Goal: Task Accomplishment & Management: Manage account settings

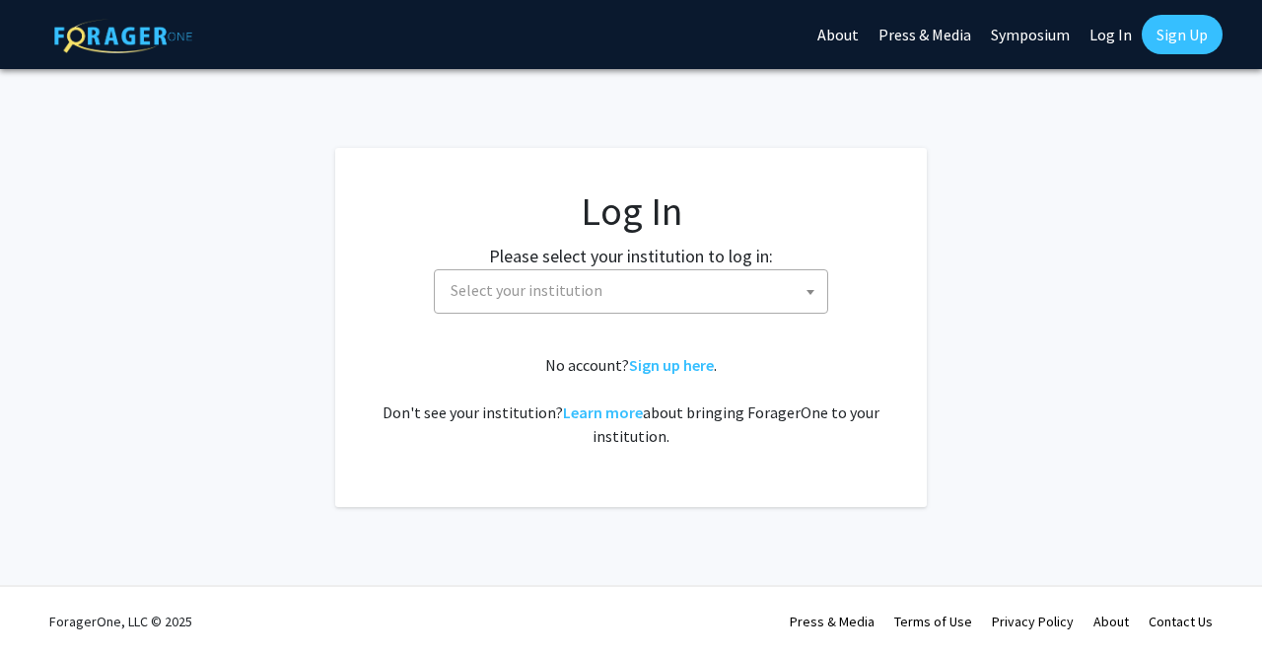
select select
click at [702, 294] on span "Select your institution" at bounding box center [635, 290] width 385 height 40
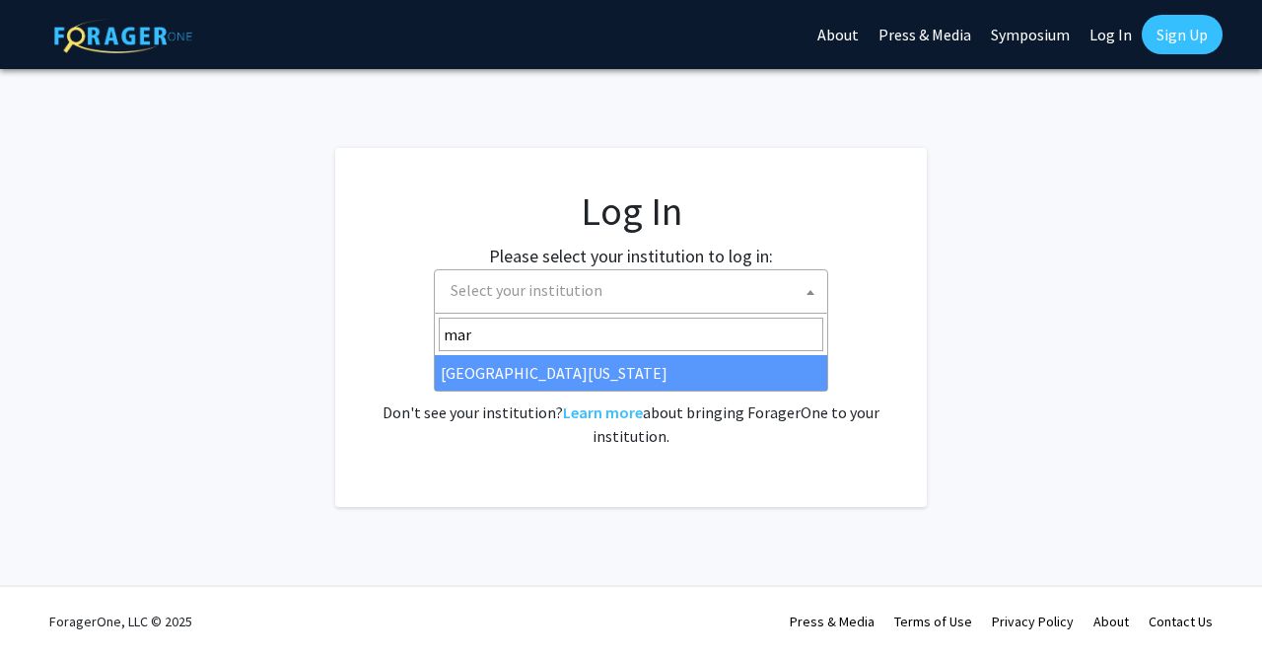
type input "mar"
select select "31"
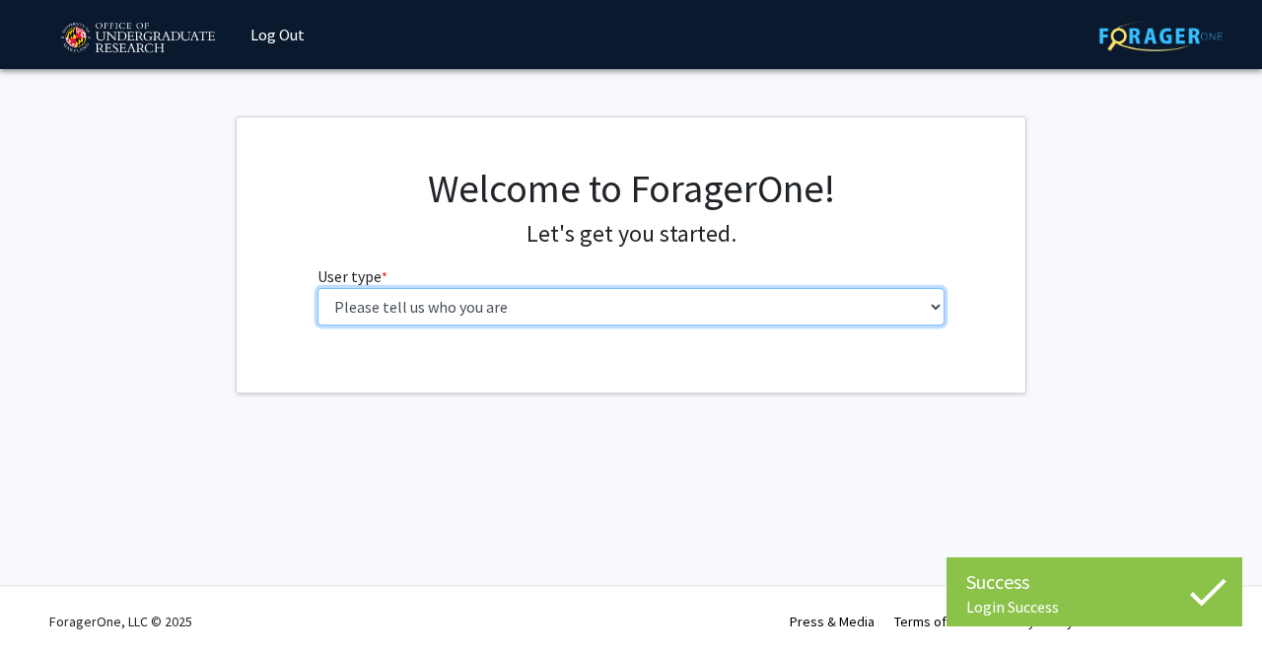
click at [560, 296] on select "Please tell us who you are Undergraduate Student Master's Student Doctoral Cand…" at bounding box center [632, 306] width 628 height 37
select select "1: undergrad"
click at [318, 288] on select "Please tell us who you are Undergraduate Student Master's Student Doctoral Cand…" at bounding box center [632, 306] width 628 height 37
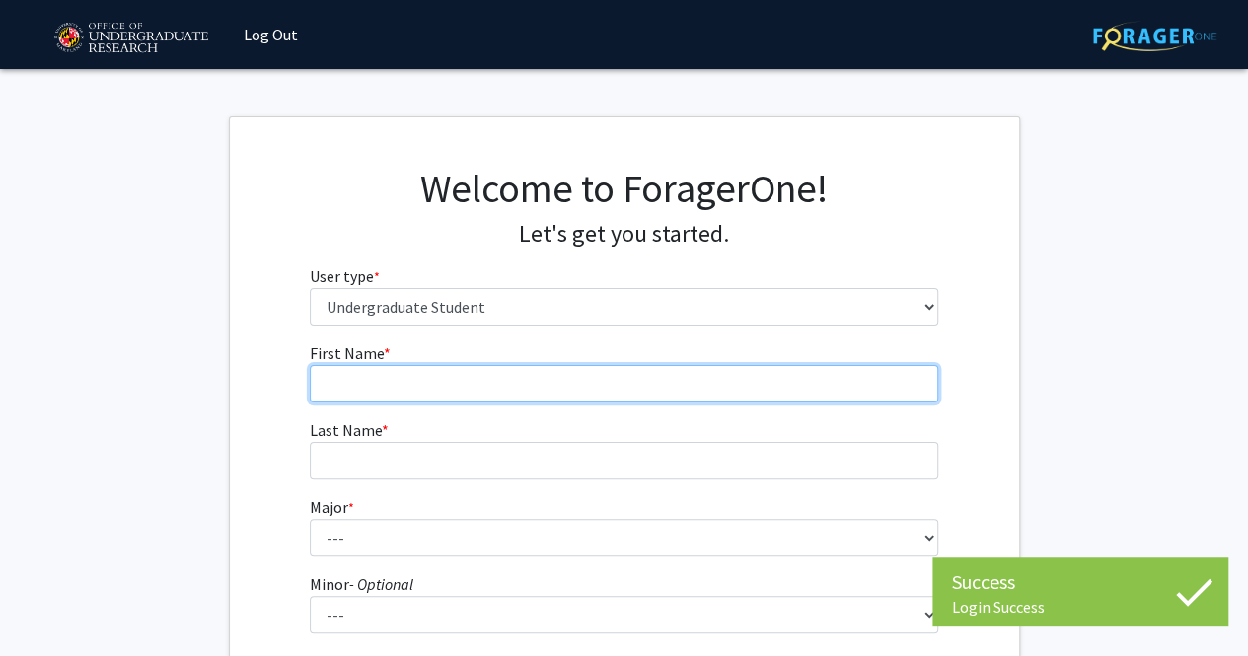
click at [485, 388] on input "First Name * required" at bounding box center [624, 383] width 628 height 37
type input "[PERSON_NAME]"
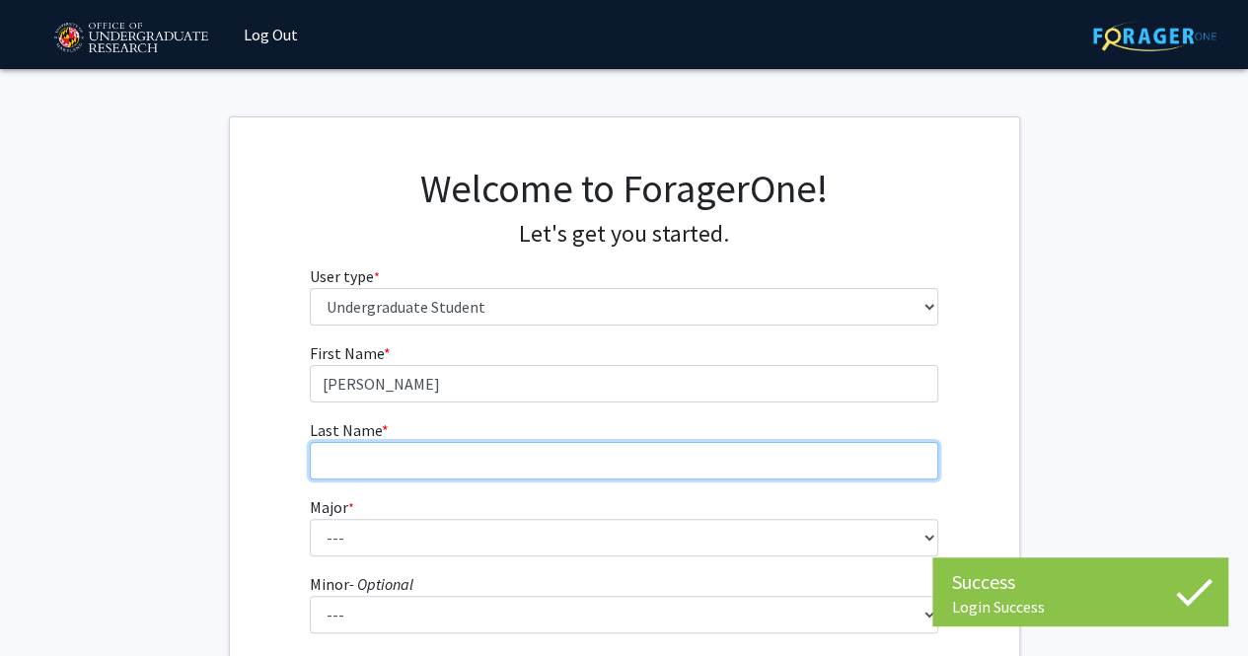
type input "[PERSON_NAME]"
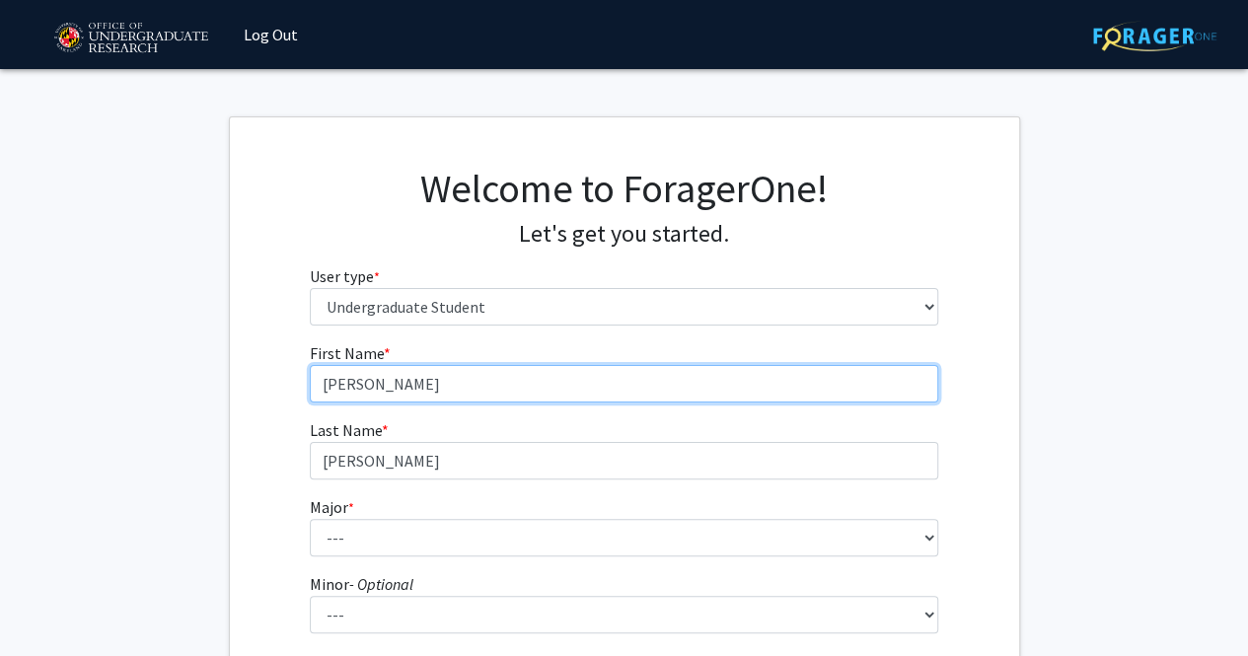
scroll to position [114, 0]
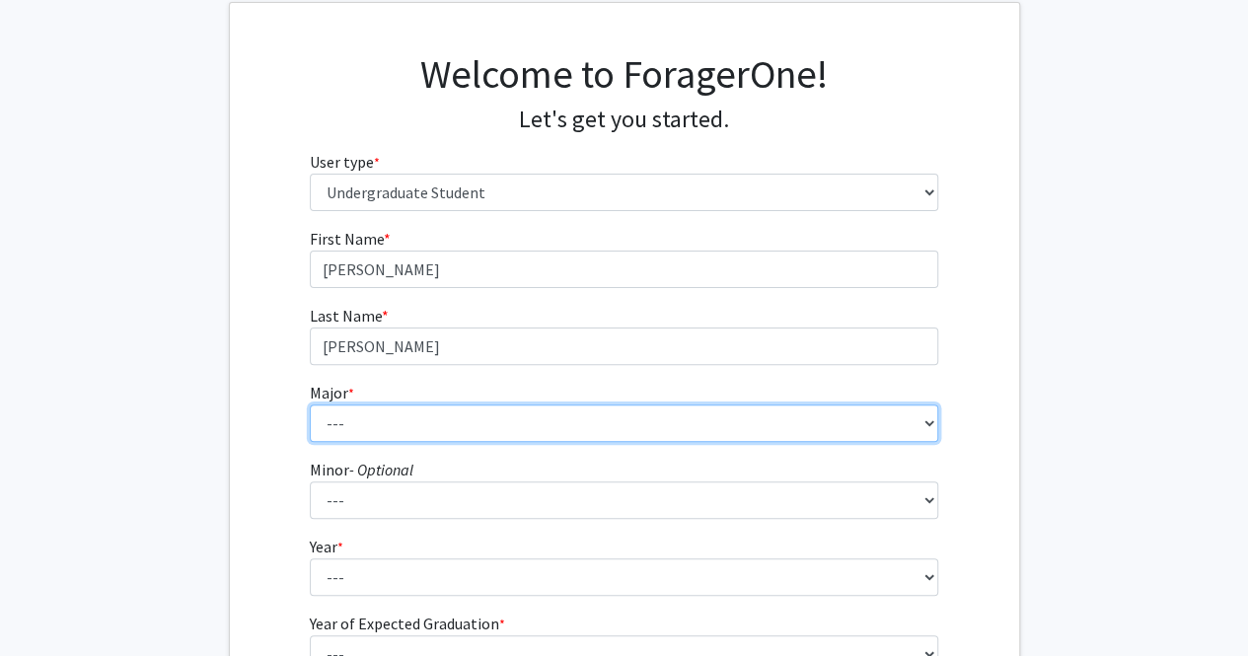
click at [440, 431] on select "--- Accounting Aerospace Engineering African American and Africana Studies Agri…" at bounding box center [624, 422] width 628 height 37
select select "83: 2384"
click at [310, 404] on select "--- Accounting Aerospace Engineering African American and Africana Studies Agri…" at bounding box center [624, 422] width 628 height 37
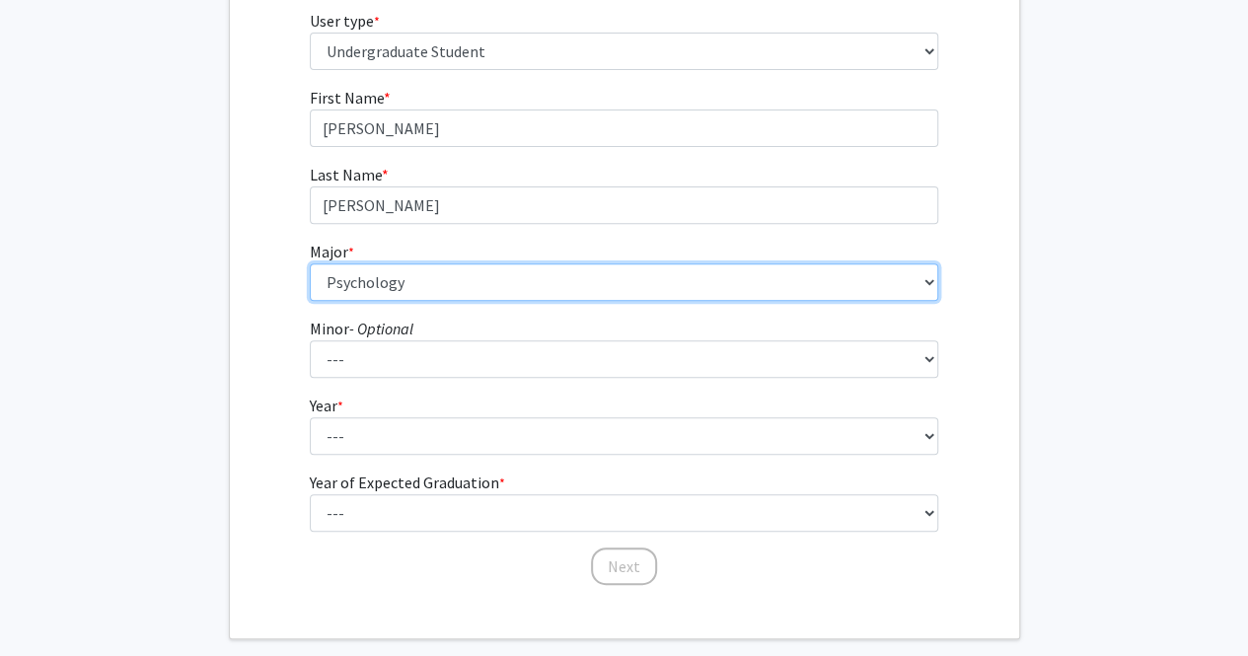
scroll to position [260, 0]
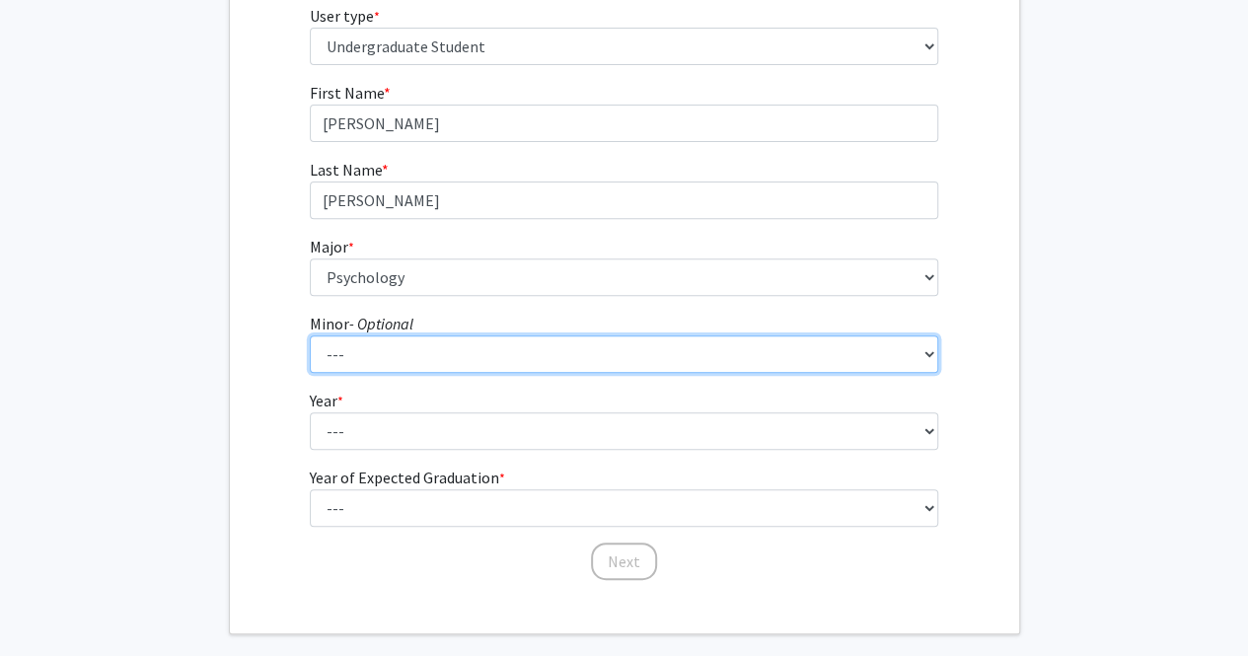
click at [370, 366] on select "--- Actuarial Mathematics Advanced Cybersecurity Experience for Students Africa…" at bounding box center [624, 353] width 628 height 37
select select "77: 1880"
click at [310, 335] on select "--- Actuarial Mathematics Advanced Cybersecurity Experience for Students Africa…" at bounding box center [624, 353] width 628 height 37
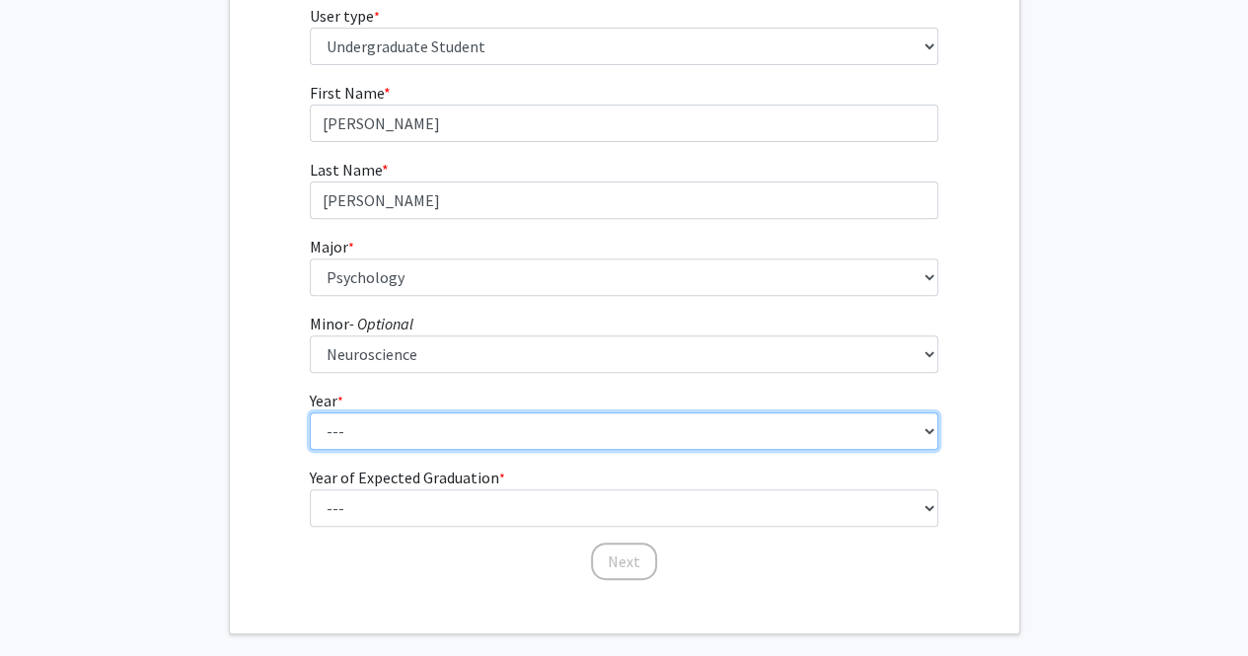
click at [366, 425] on select "--- First-year Sophomore Junior Senior Postbaccalaureate Certificate" at bounding box center [624, 430] width 628 height 37
select select "2: sophomore"
click at [310, 412] on select "--- First-year Sophomore Junior Senior Postbaccalaureate Certificate" at bounding box center [624, 430] width 628 height 37
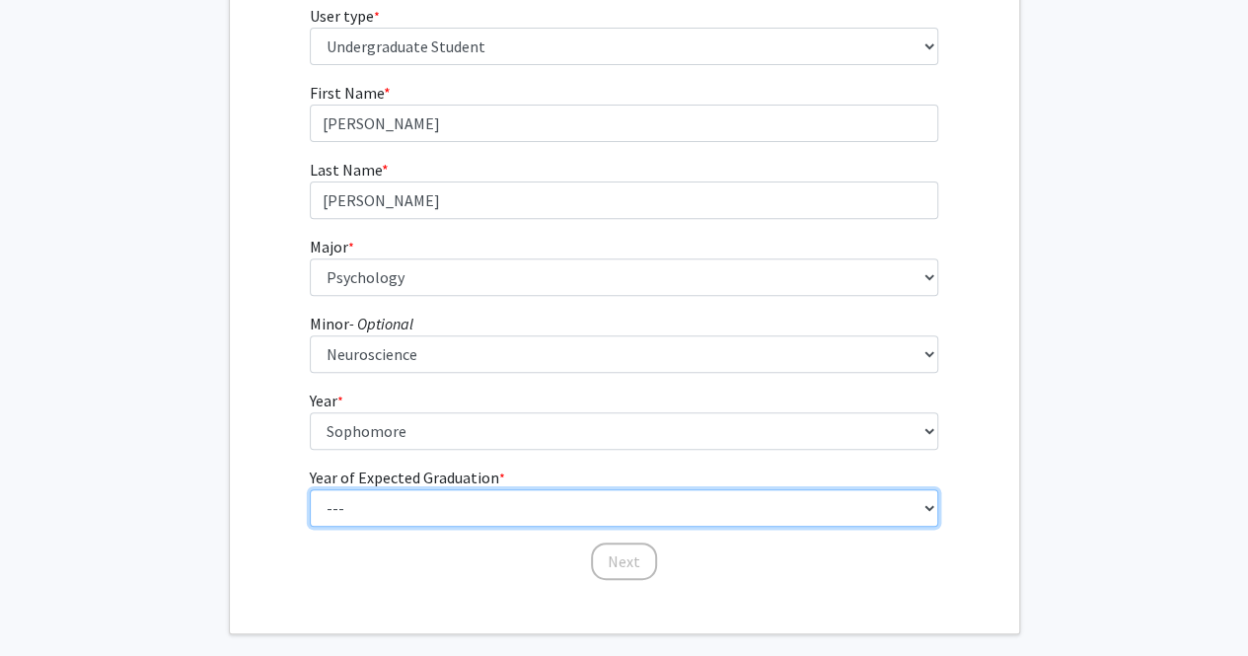
click at [355, 500] on select "--- 2025 2026 2027 2028 2029 2030 2031 2032 2033 2034" at bounding box center [624, 507] width 628 height 37
select select "4: 2028"
click at [310, 489] on select "--- 2025 2026 2027 2028 2029 2030 2031 2032 2033 2034" at bounding box center [624, 507] width 628 height 37
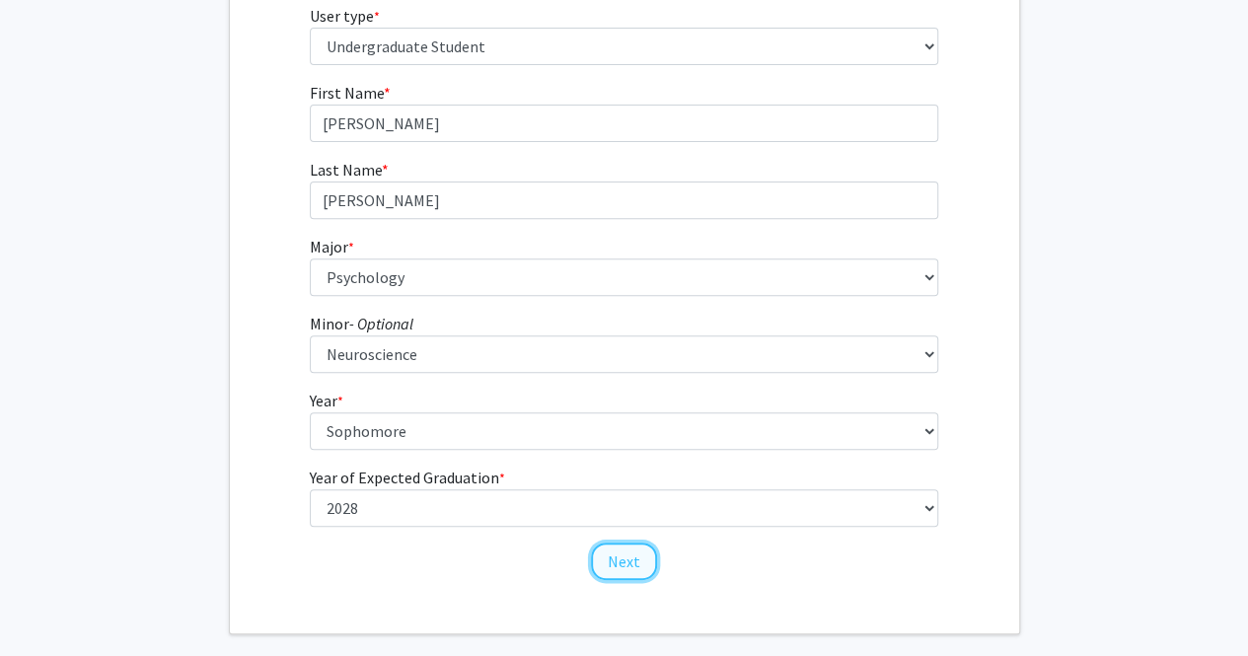
click at [642, 561] on button "Next" at bounding box center [624, 560] width 66 height 37
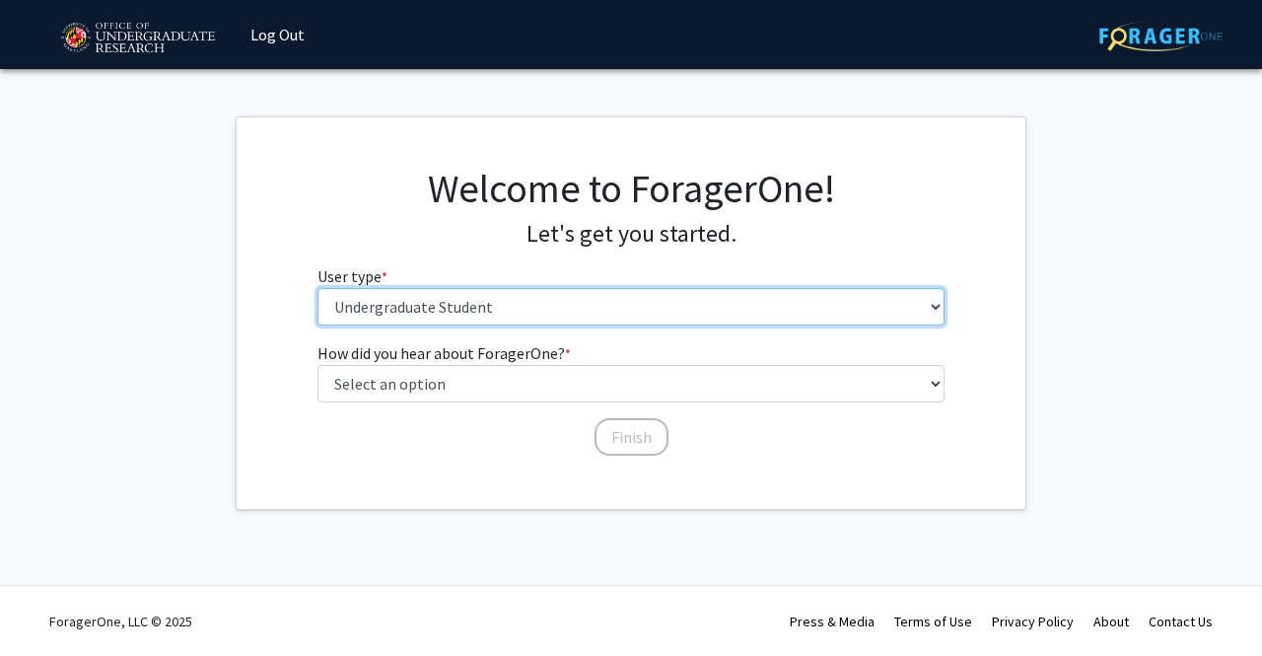
click at [519, 298] on select "Please tell us who you are Undergraduate Student Master's Student Doctoral Cand…" at bounding box center [632, 306] width 628 height 37
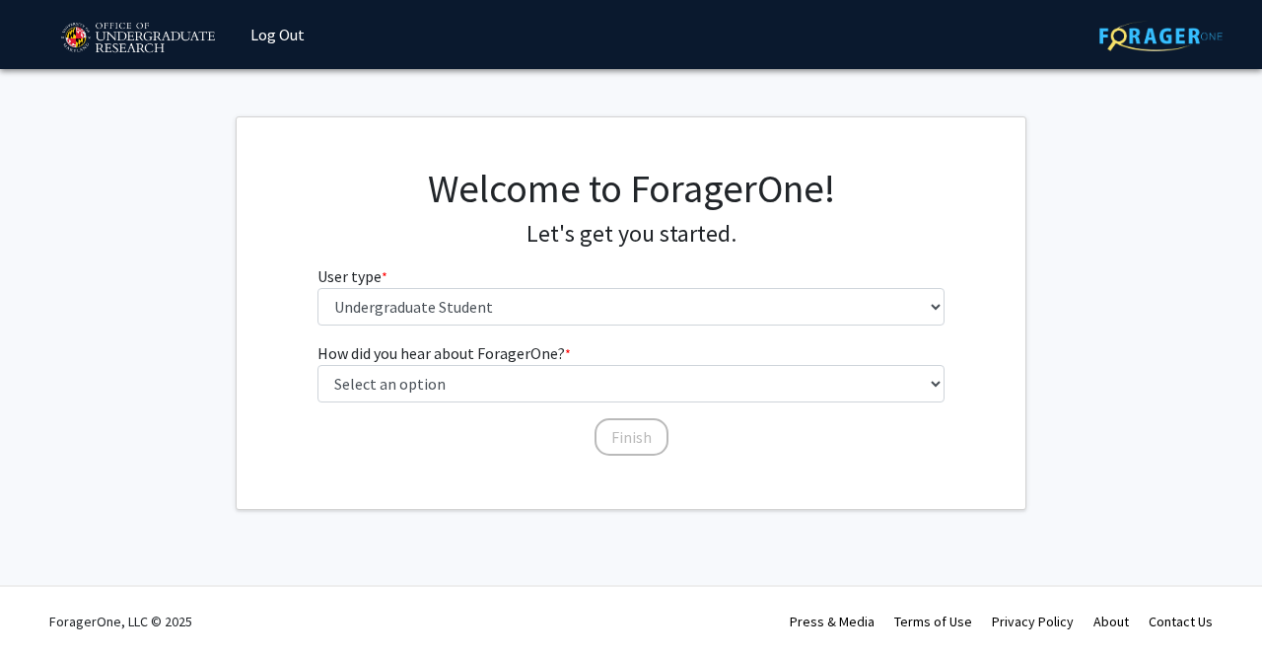
click at [284, 248] on div "Welcome to ForagerOne! Let's get you started. User type * required Please tell …" at bounding box center [631, 253] width 789 height 177
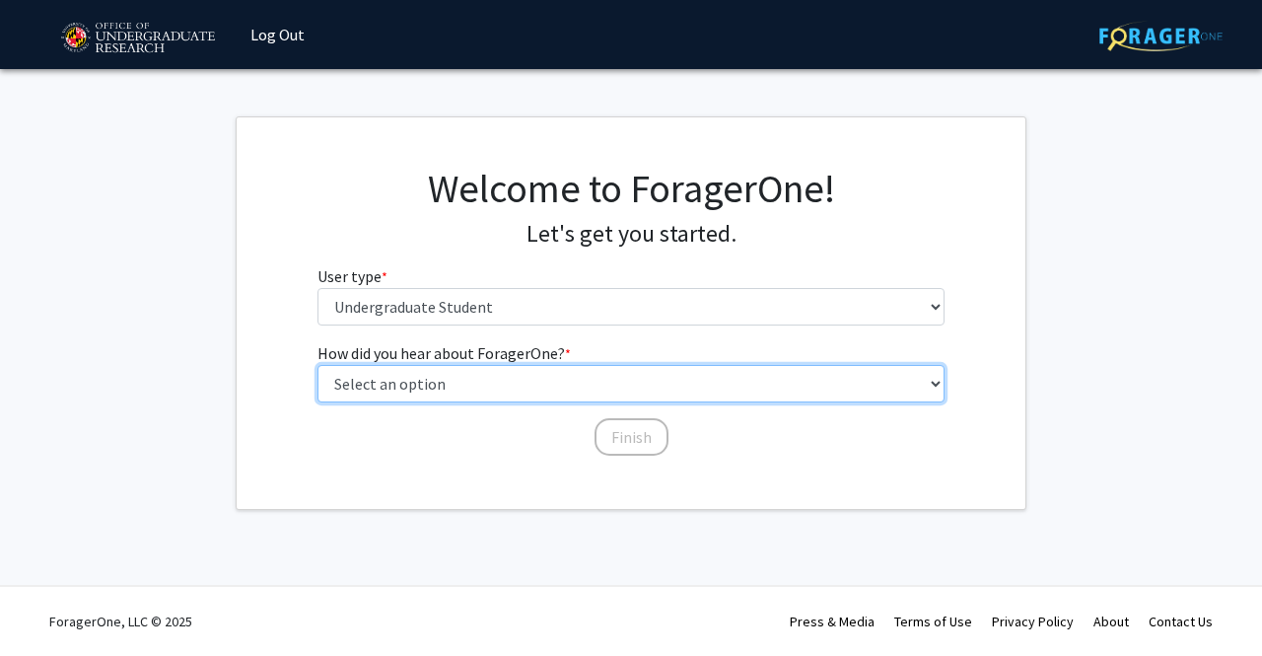
click at [384, 381] on select "Select an option Peer/student recommendation Faculty/staff recommendation Unive…" at bounding box center [632, 383] width 628 height 37
select select "2: faculty_recommendation"
click at [318, 365] on select "Select an option Peer/student recommendation Faculty/staff recommendation Unive…" at bounding box center [632, 383] width 628 height 37
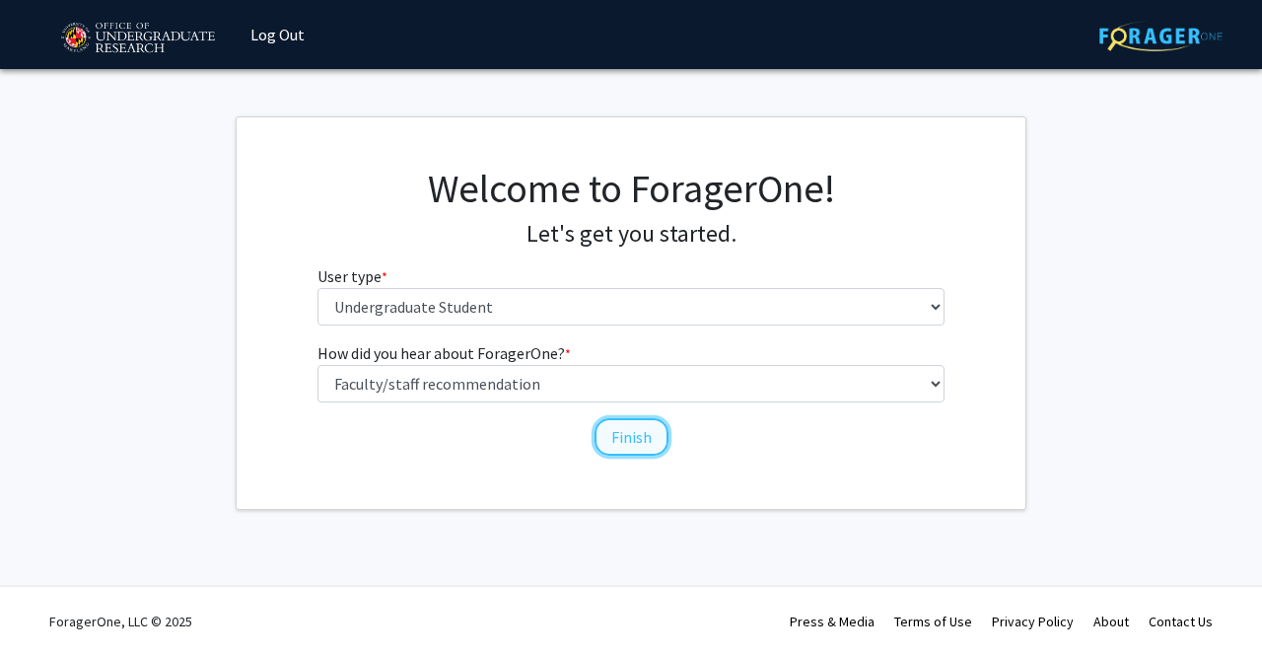
click at [617, 440] on button "Finish" at bounding box center [632, 436] width 74 height 37
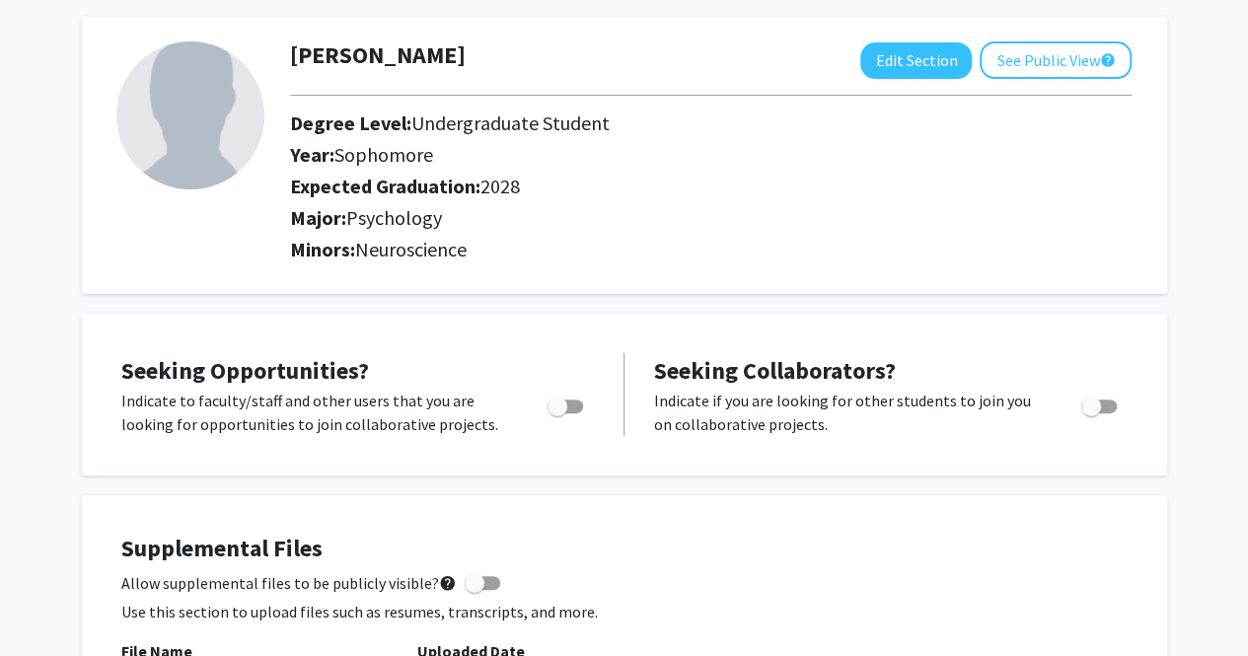
scroll to position [90, 0]
click at [573, 401] on span "Toggle" at bounding box center [565, 405] width 36 height 14
click at [557, 412] on input "Are you actively seeking opportunities?" at bounding box center [556, 412] width 1 height 1
checkbox input "true"
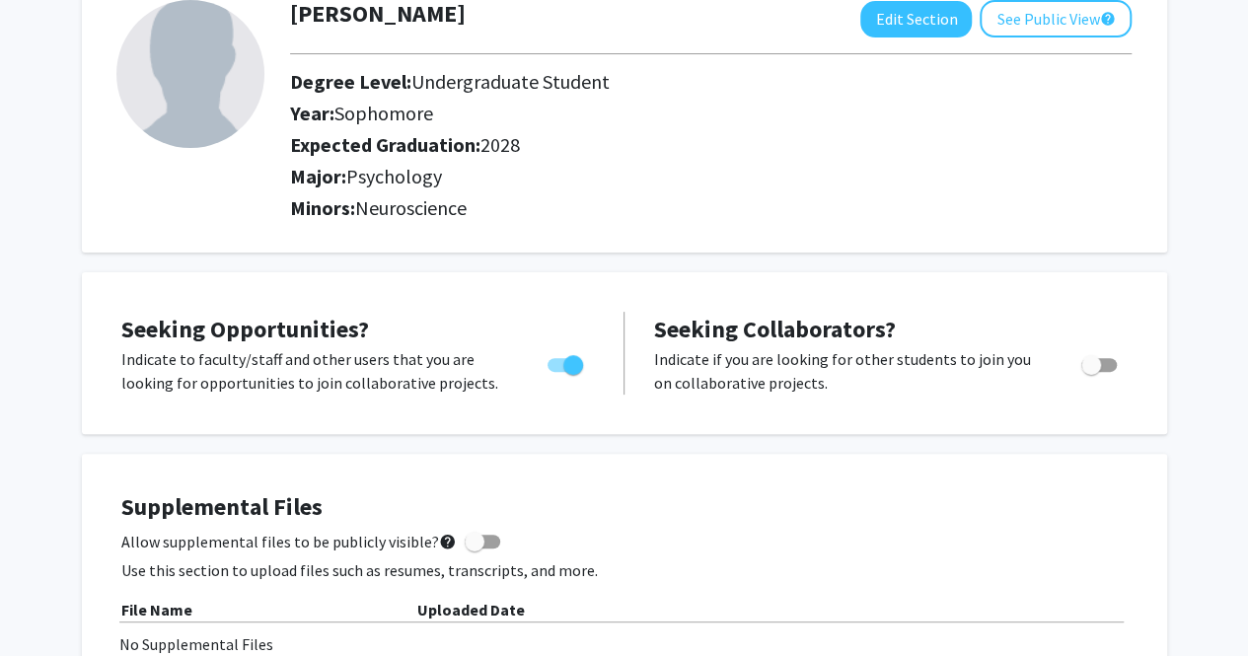
scroll to position [131, 0]
click at [1105, 366] on span "Toggle" at bounding box center [1099, 364] width 36 height 14
click at [1091, 371] on input "Would you like to receive other student requests to work with you?" at bounding box center [1090, 371] width 1 height 1
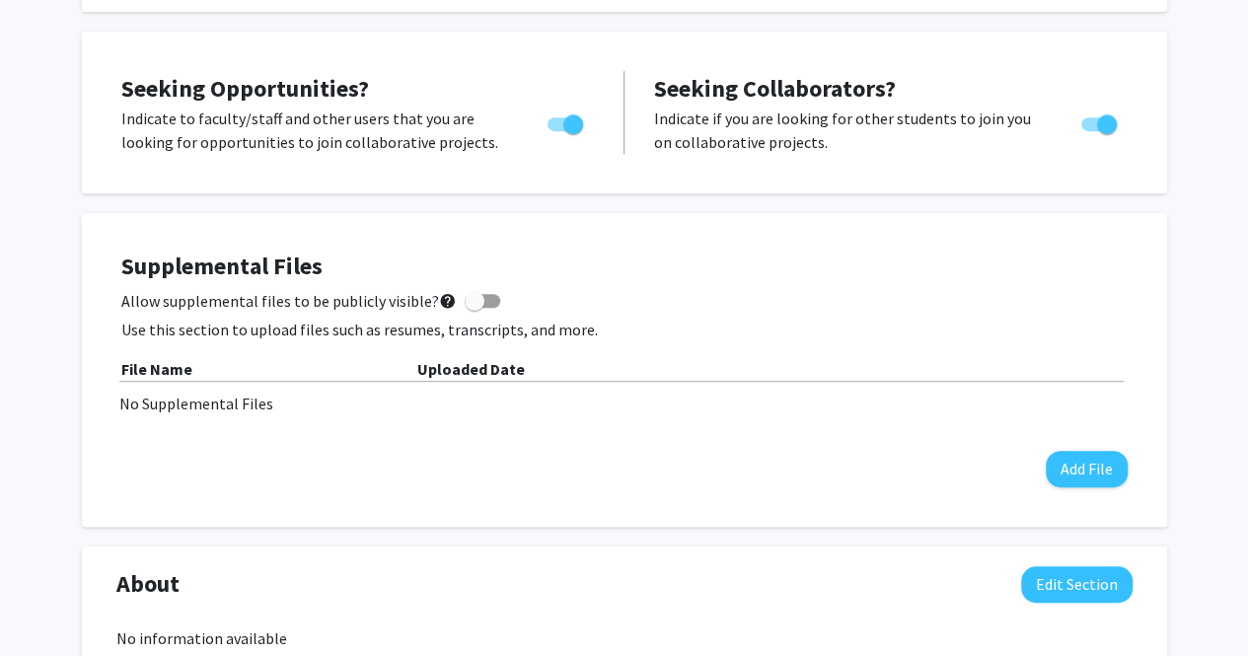
scroll to position [372, 0]
click at [1112, 126] on span "Toggle" at bounding box center [1107, 123] width 20 height 20
click at [1091, 130] on input "Would you like to receive other student requests to work with you?" at bounding box center [1090, 130] width 1 height 1
checkbox input "false"
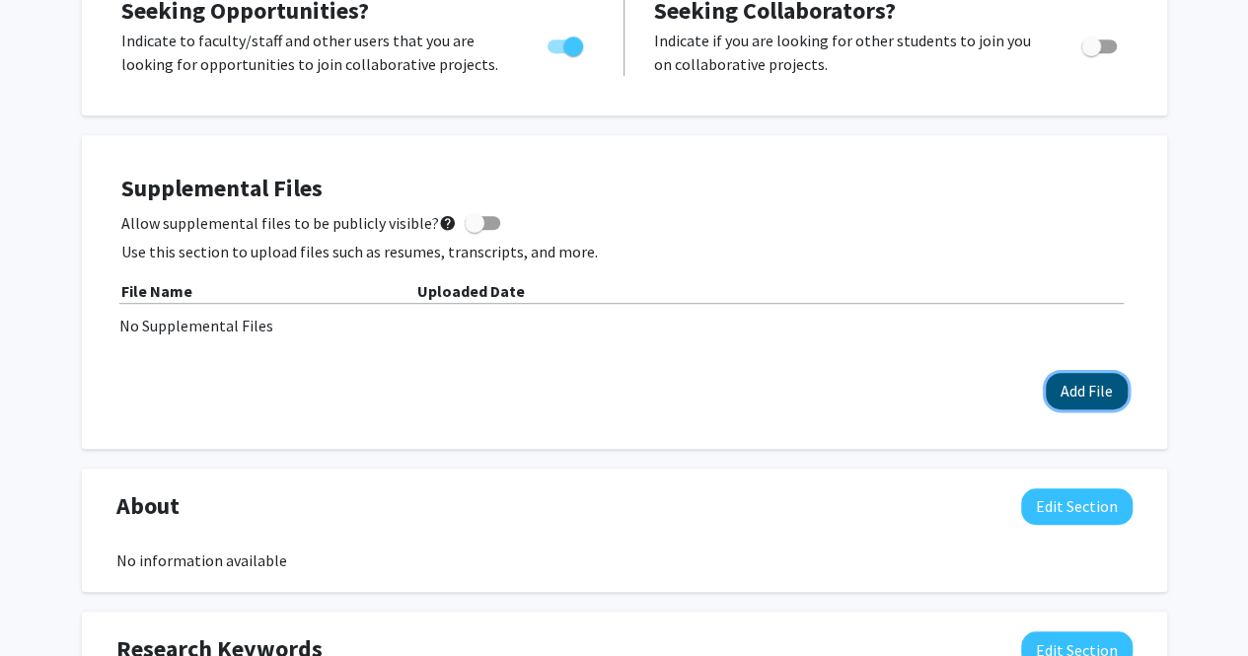
click at [1050, 399] on button "Add File" at bounding box center [1086, 391] width 82 height 36
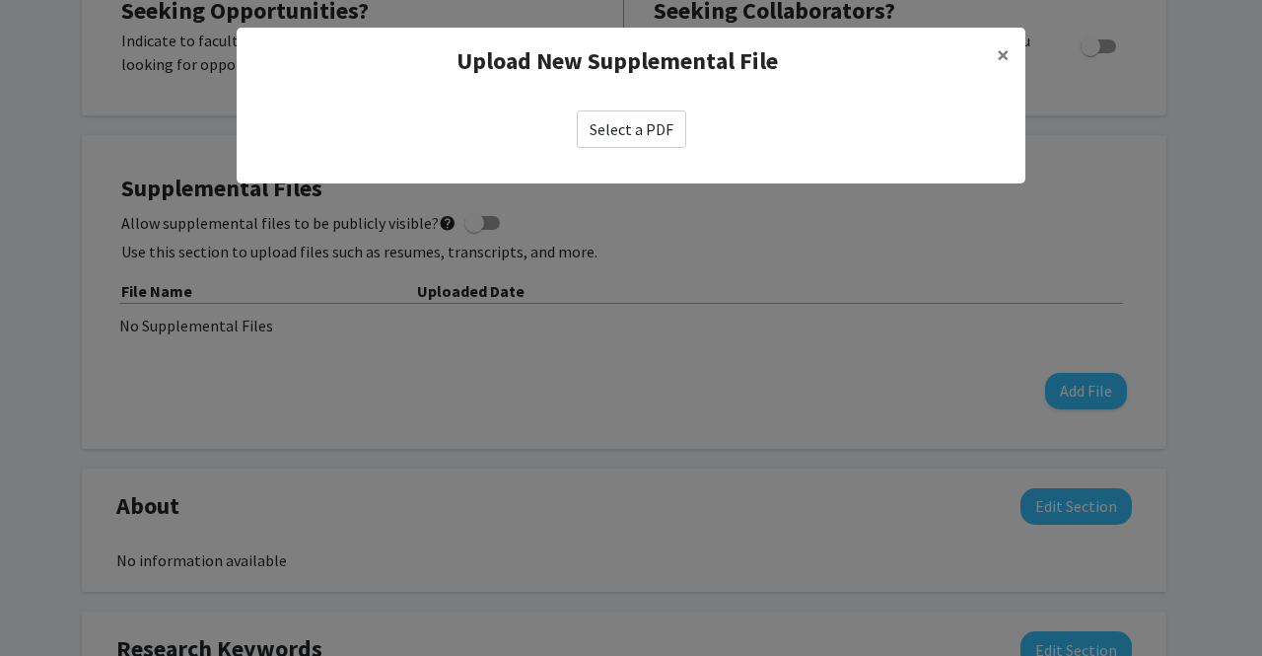
click at [639, 137] on label "Select a PDF" at bounding box center [631, 128] width 109 height 37
click at [0, 0] on input "Select a PDF" at bounding box center [0, 0] width 0 height 0
click at [995, 49] on button "×" at bounding box center [1003, 55] width 44 height 55
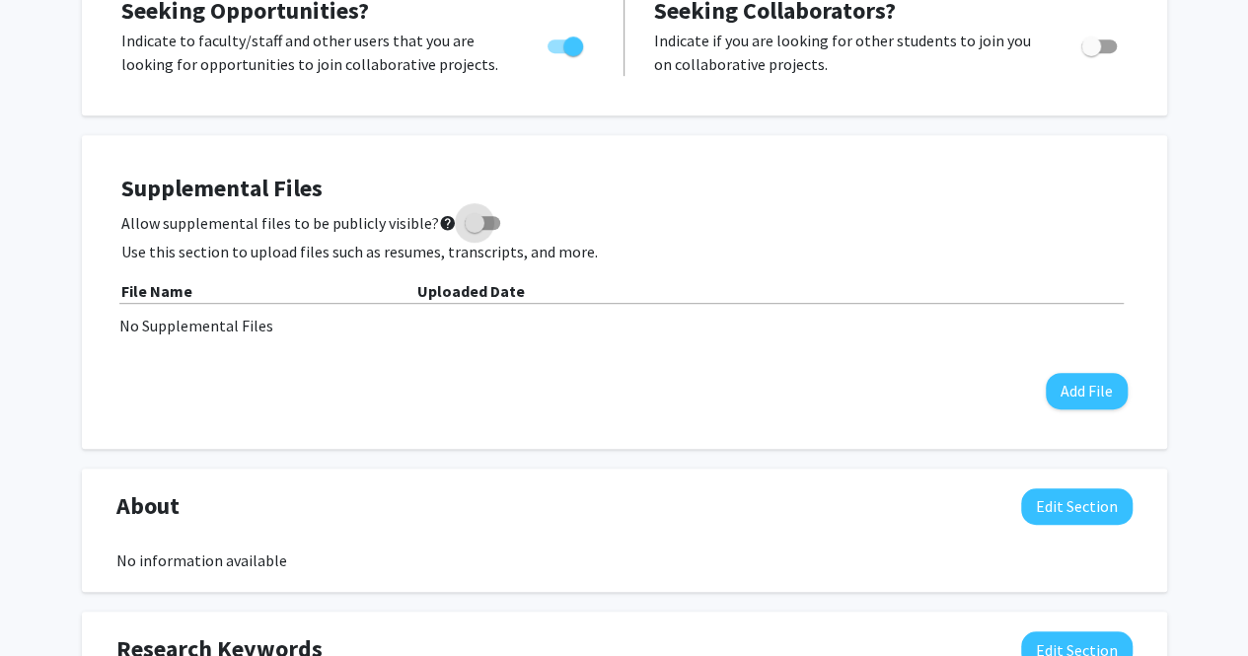
click at [469, 216] on span at bounding box center [475, 223] width 20 height 20
click at [473, 230] on input "Allow supplemental files to be publicly visible? help" at bounding box center [473, 230] width 1 height 1
checkbox input "true"
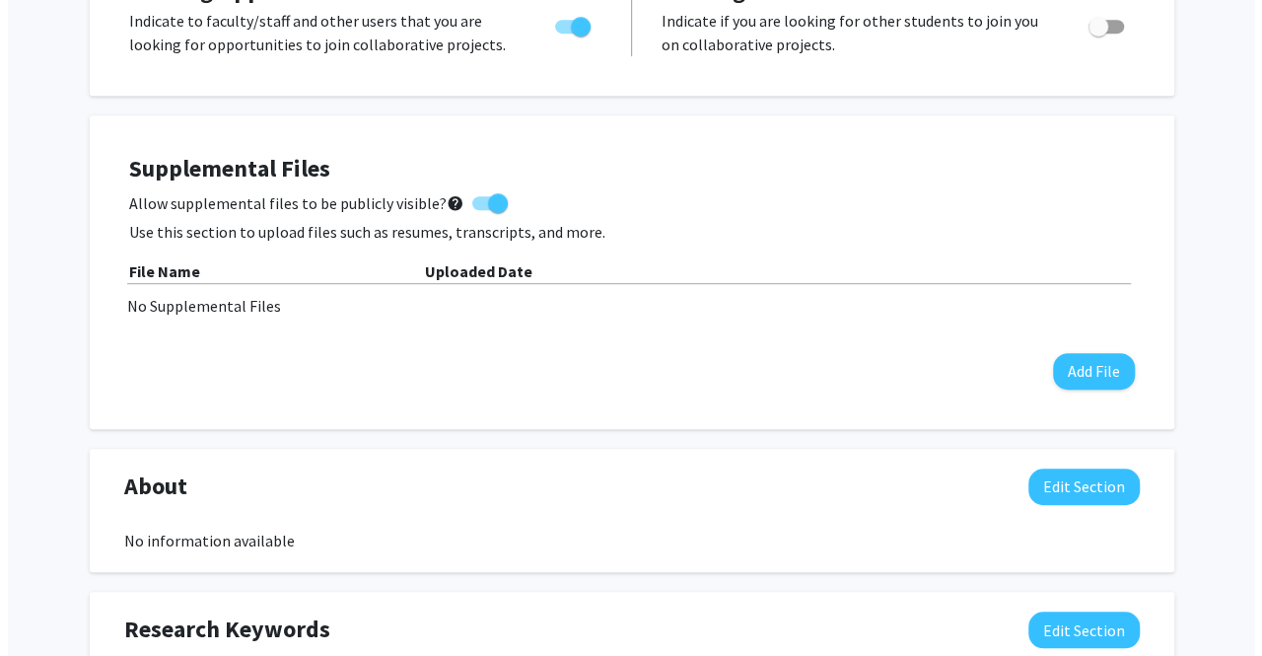
scroll to position [470, 0]
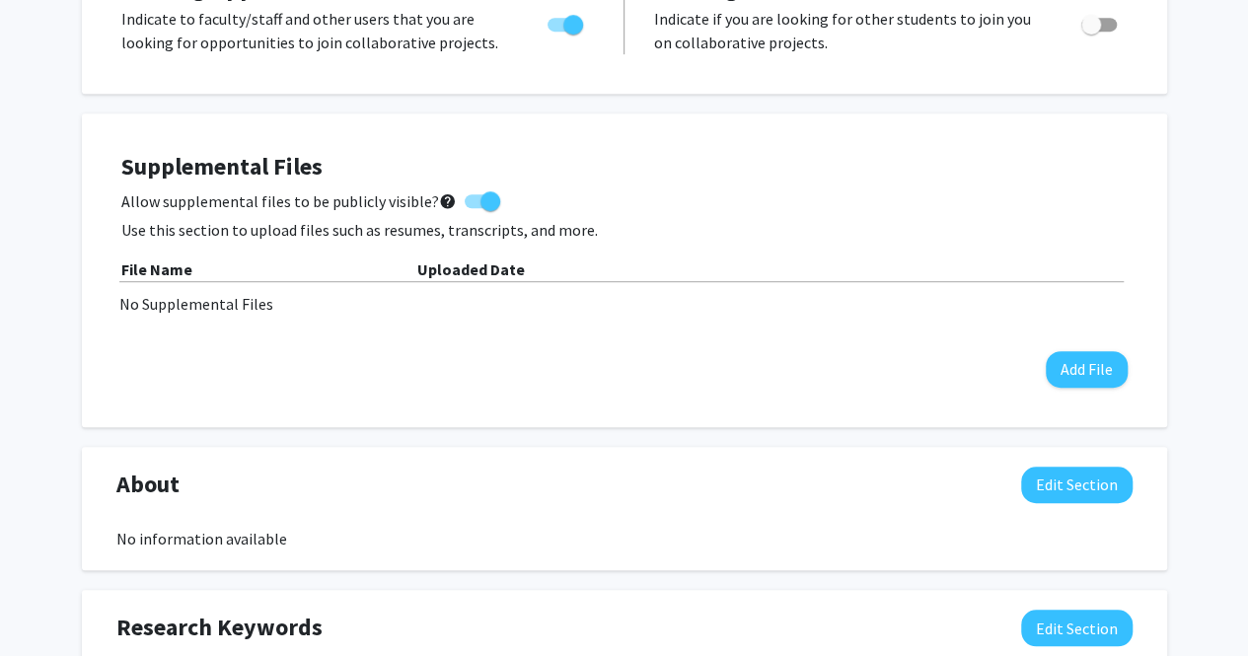
click at [1045, 356] on div "Supplemental Files Allow supplemental files to be publicly visible? help Use th…" at bounding box center [624, 270] width 1006 height 235
click at [1046, 356] on button "Add File" at bounding box center [1086, 369] width 82 height 36
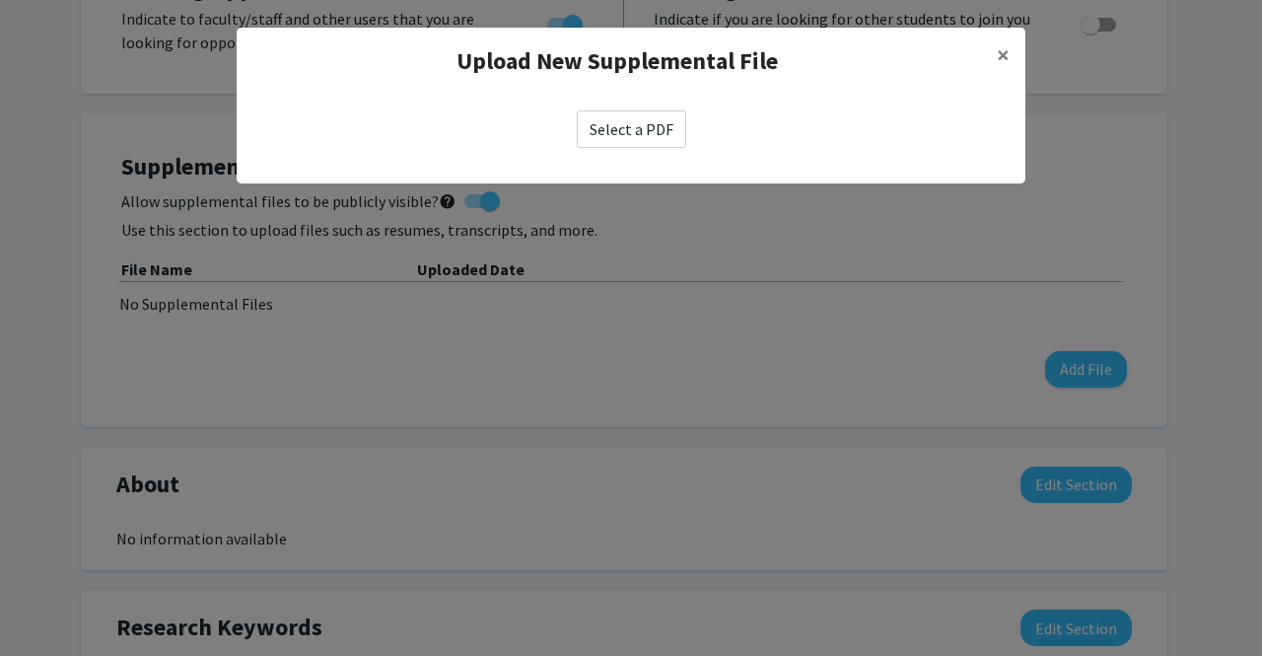
click at [623, 141] on label "Select a PDF" at bounding box center [631, 128] width 109 height 37
click at [0, 0] on input "Select a PDF" at bounding box center [0, 0] width 0 height 0
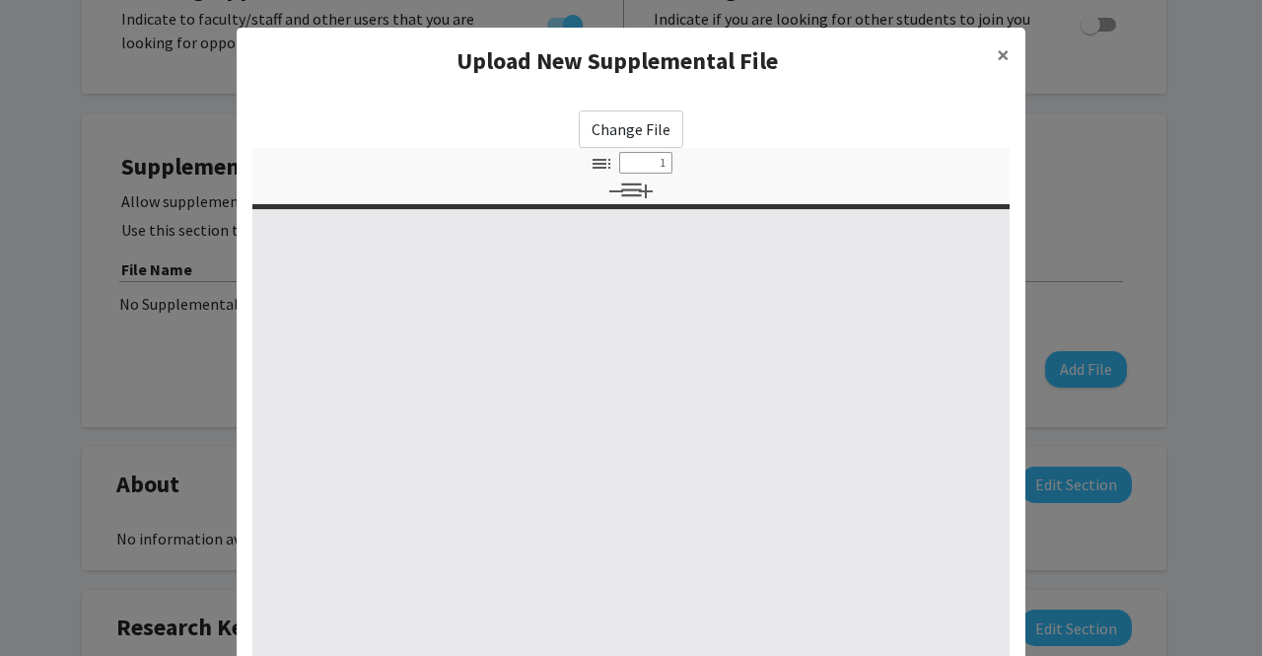
select select "custom"
type input "0"
select select "custom"
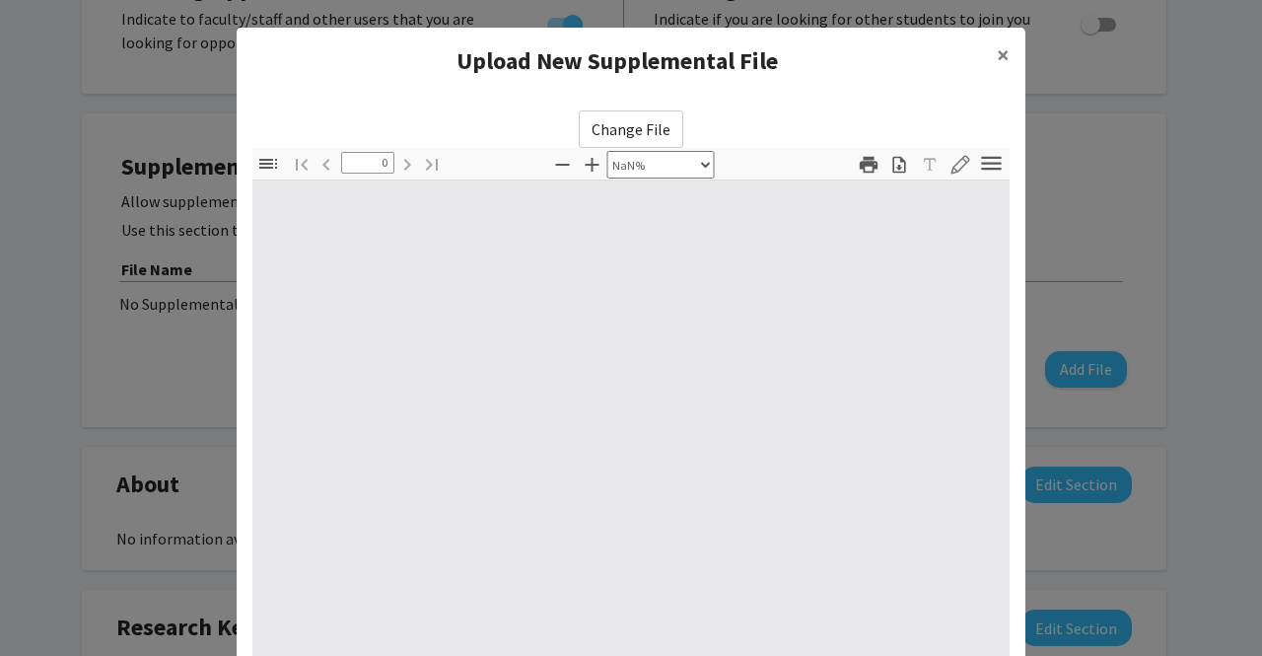
type input "1"
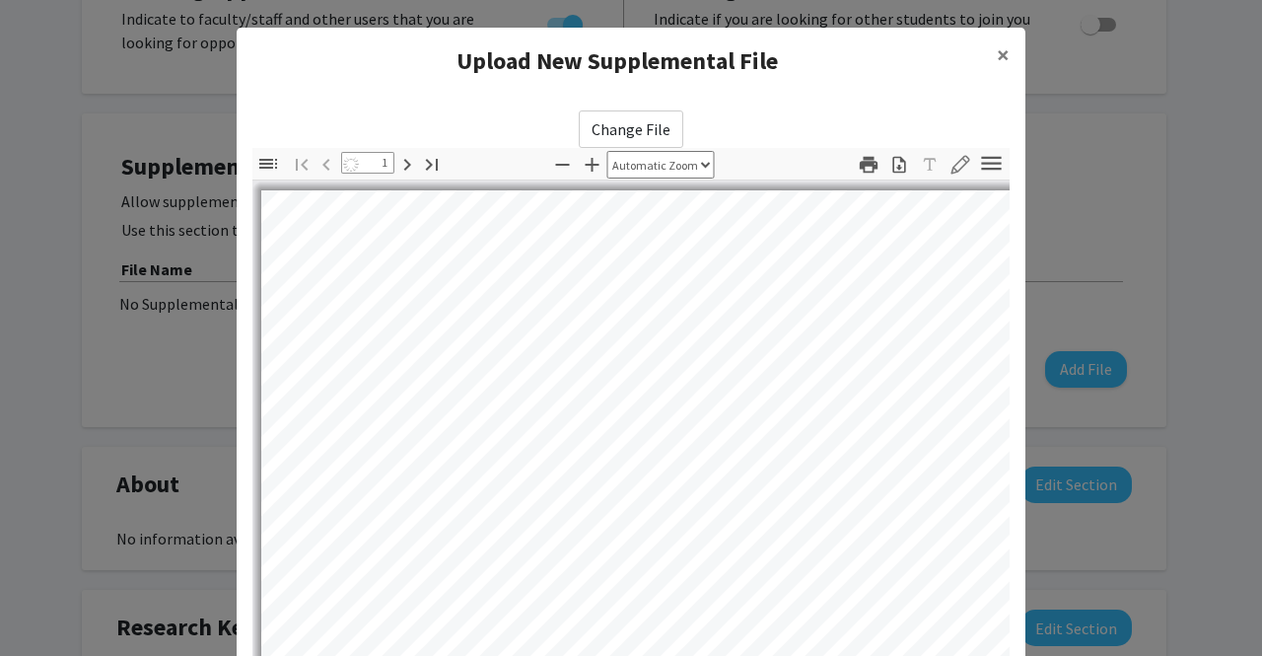
select select "auto"
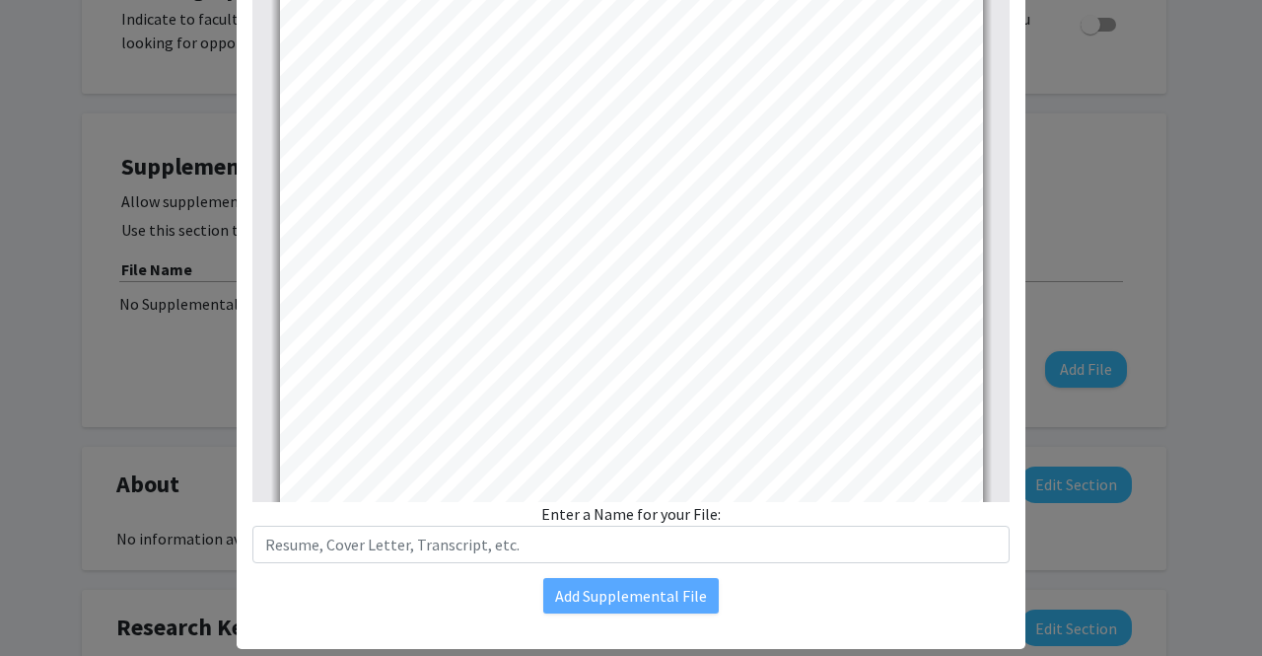
scroll to position [243, 0]
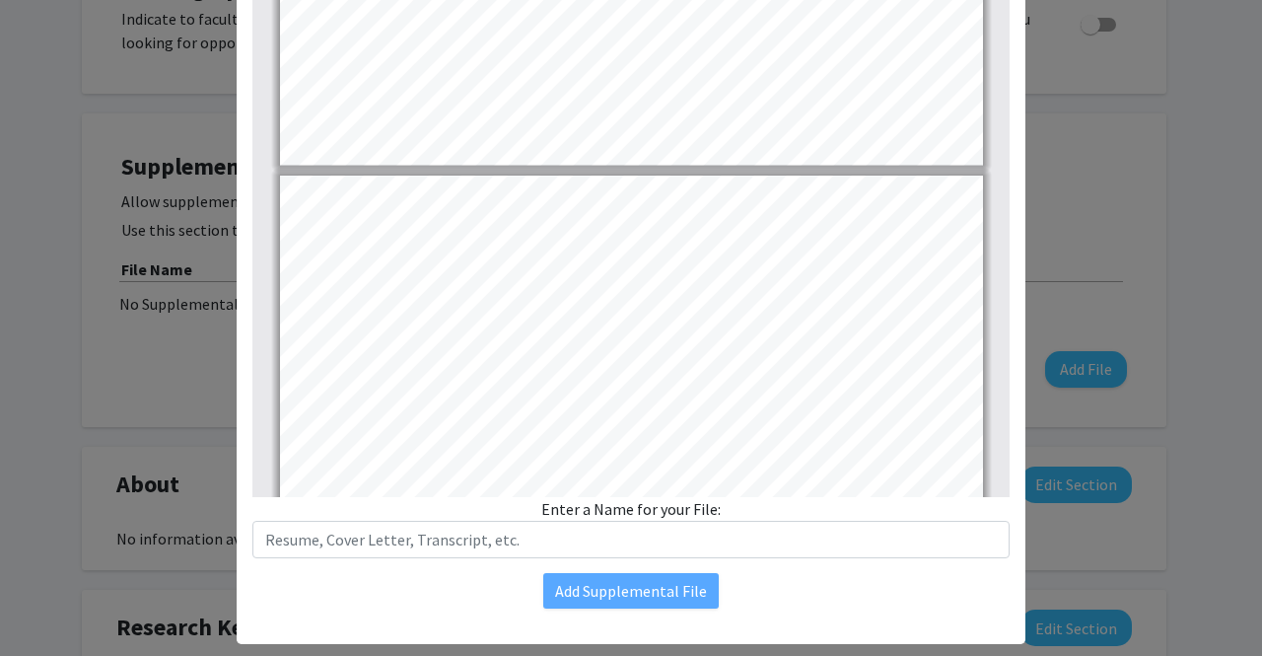
type input "1"
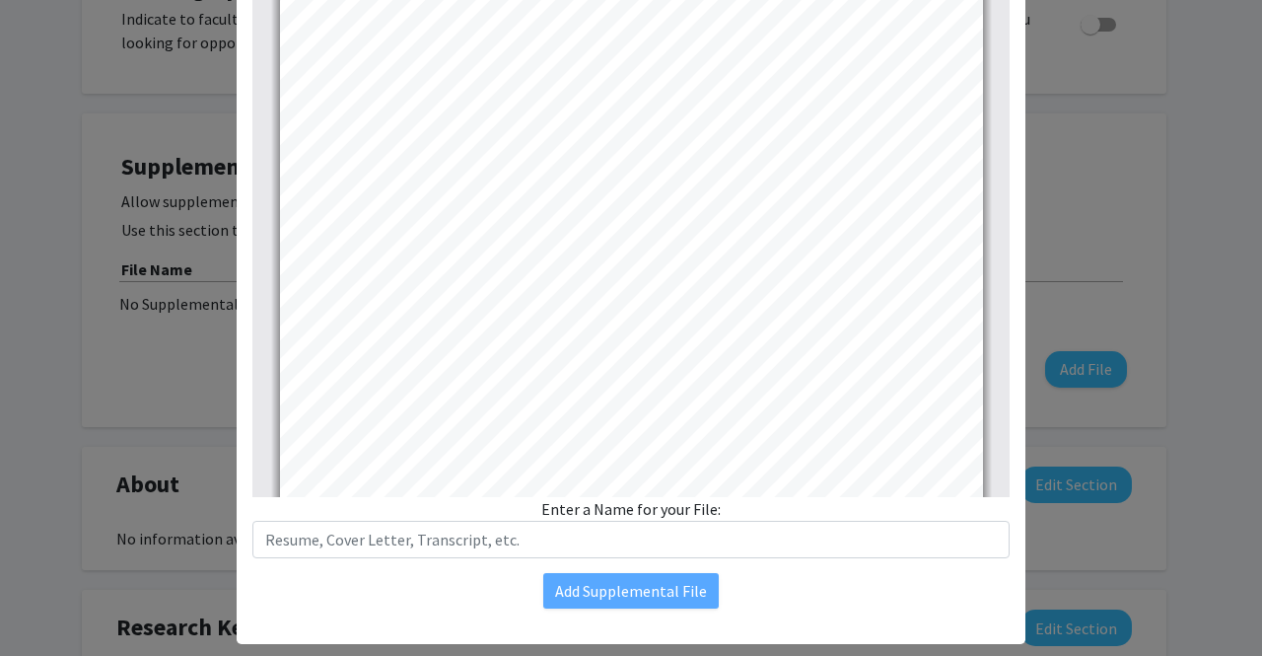
scroll to position [24, 0]
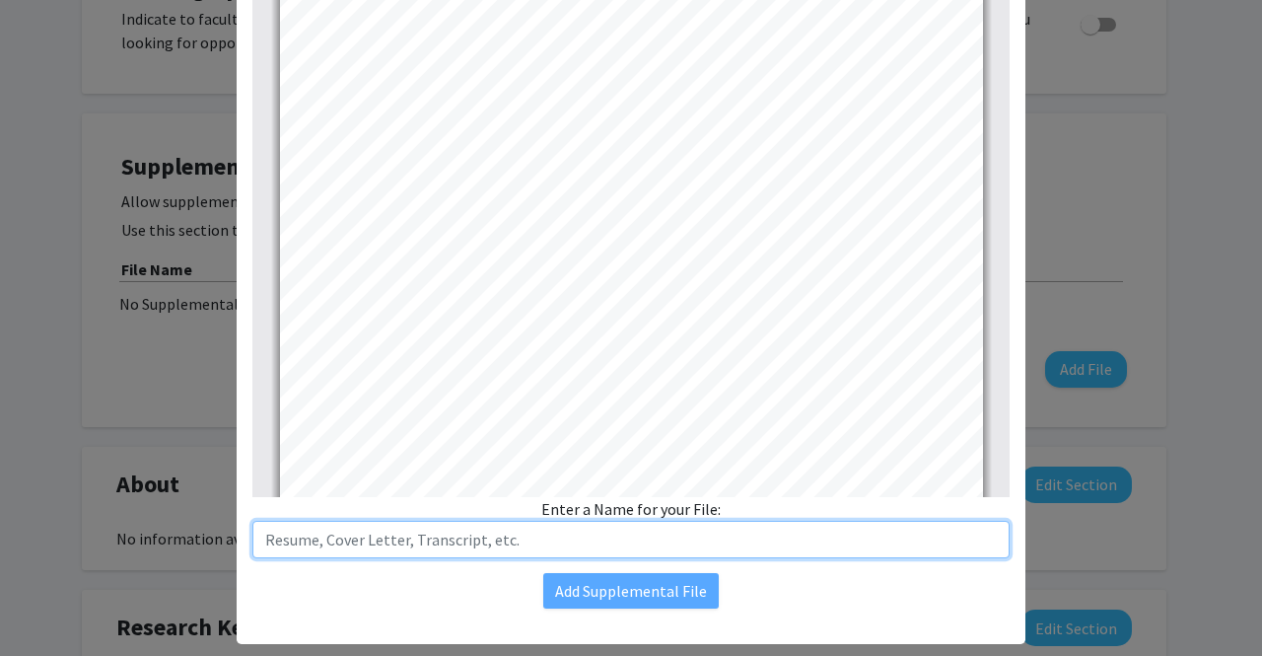
click at [462, 540] on input "text" at bounding box center [630, 539] width 757 height 37
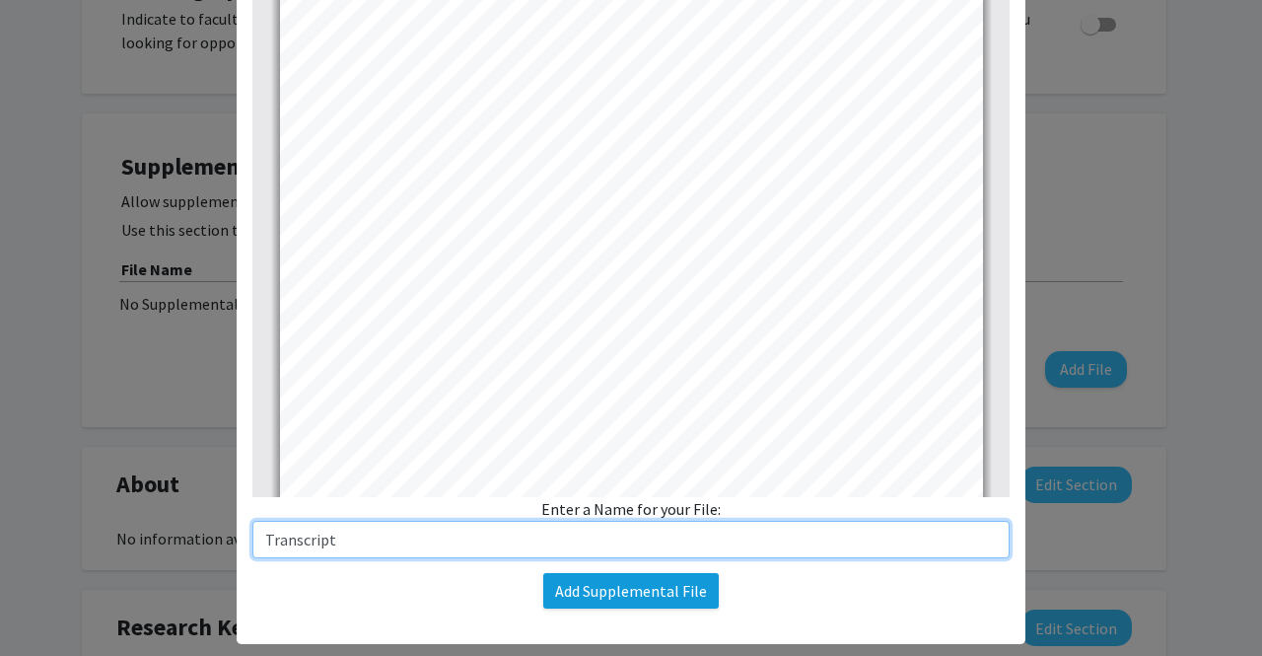
type input "Transcript"
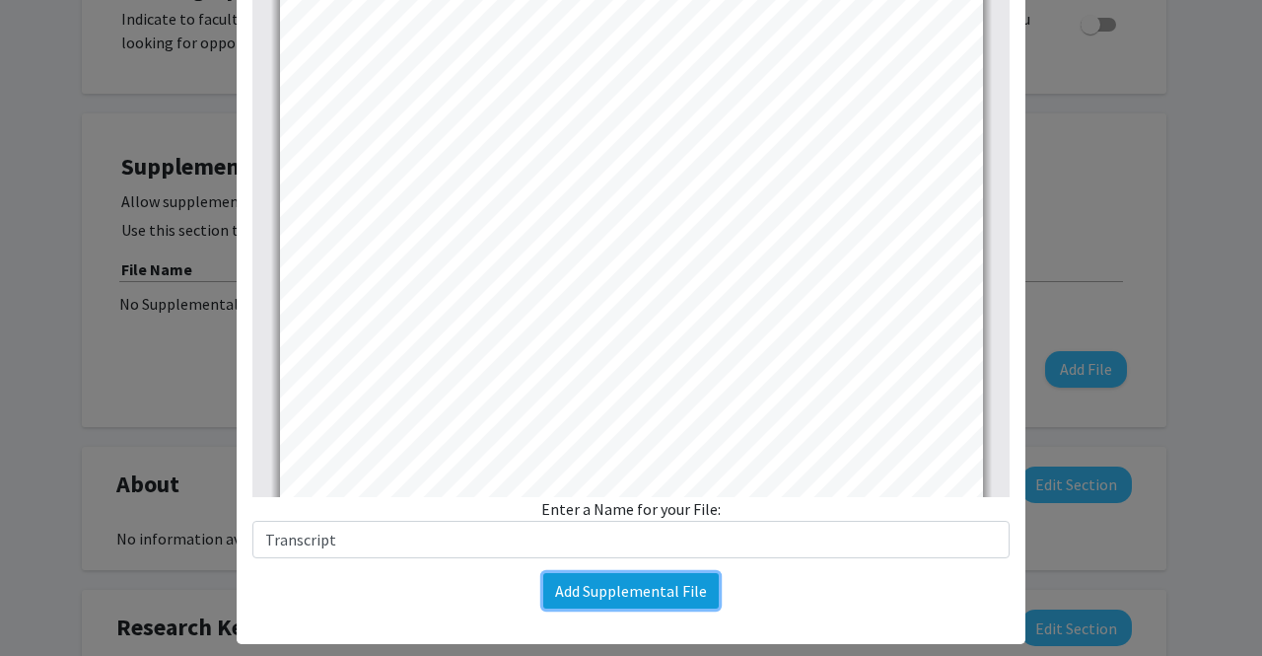
click at [560, 583] on button "Add Supplemental File" at bounding box center [631, 591] width 176 height 36
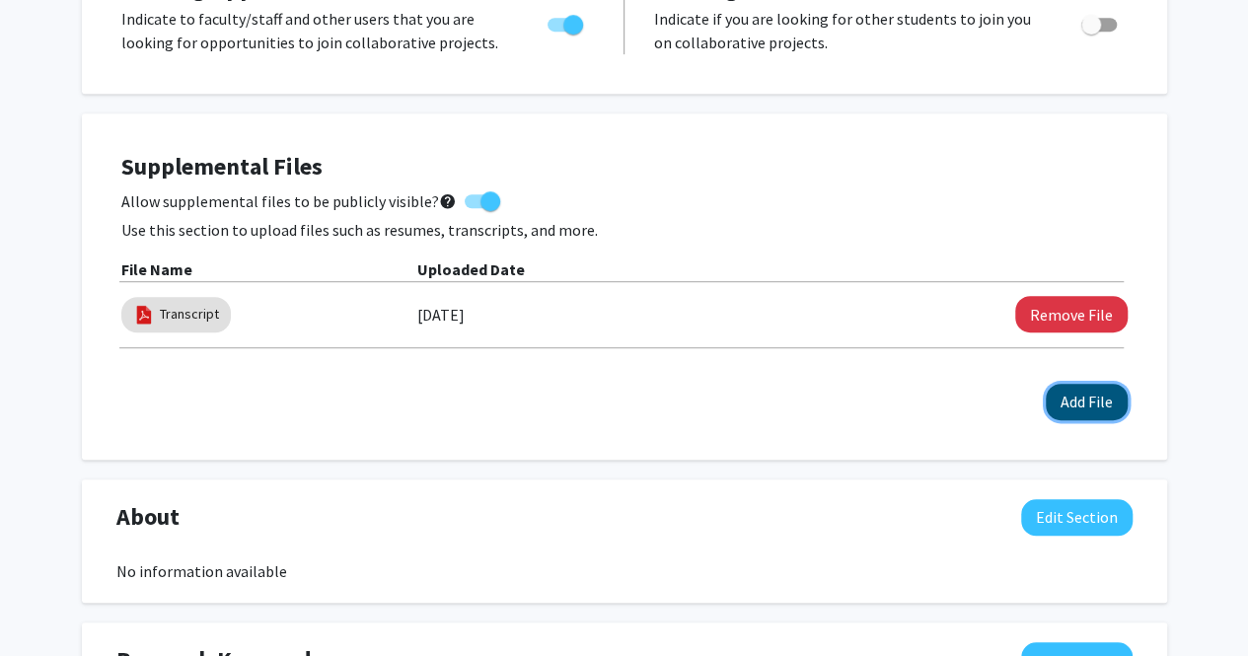
click at [1066, 408] on button "Add File" at bounding box center [1086, 402] width 82 height 36
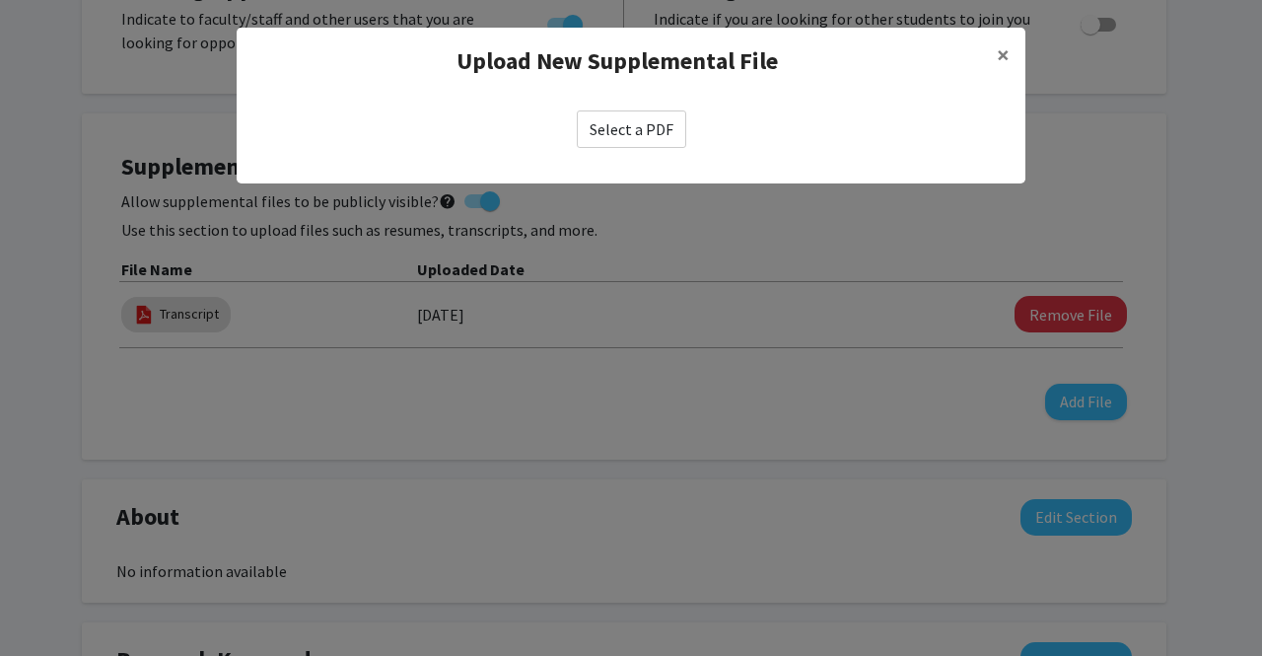
click at [651, 121] on label "Select a PDF" at bounding box center [631, 128] width 109 height 37
click at [0, 0] on input "Select a PDF" at bounding box center [0, 0] width 0 height 0
select select "custom"
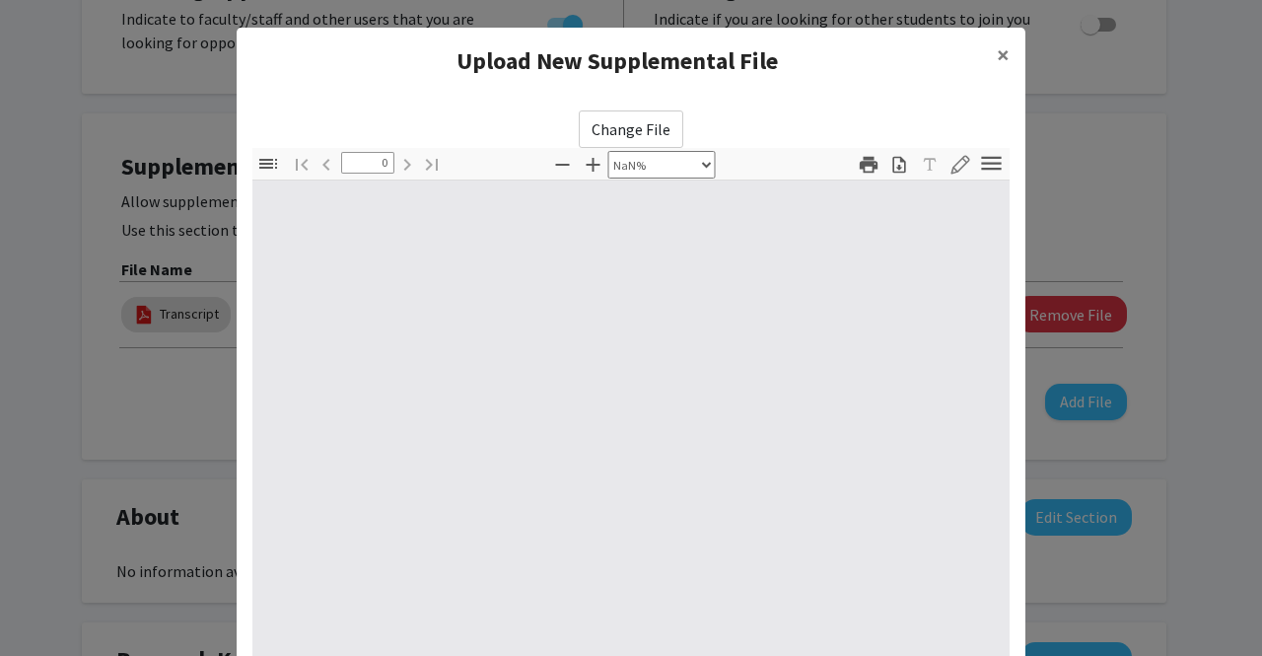
type input "1"
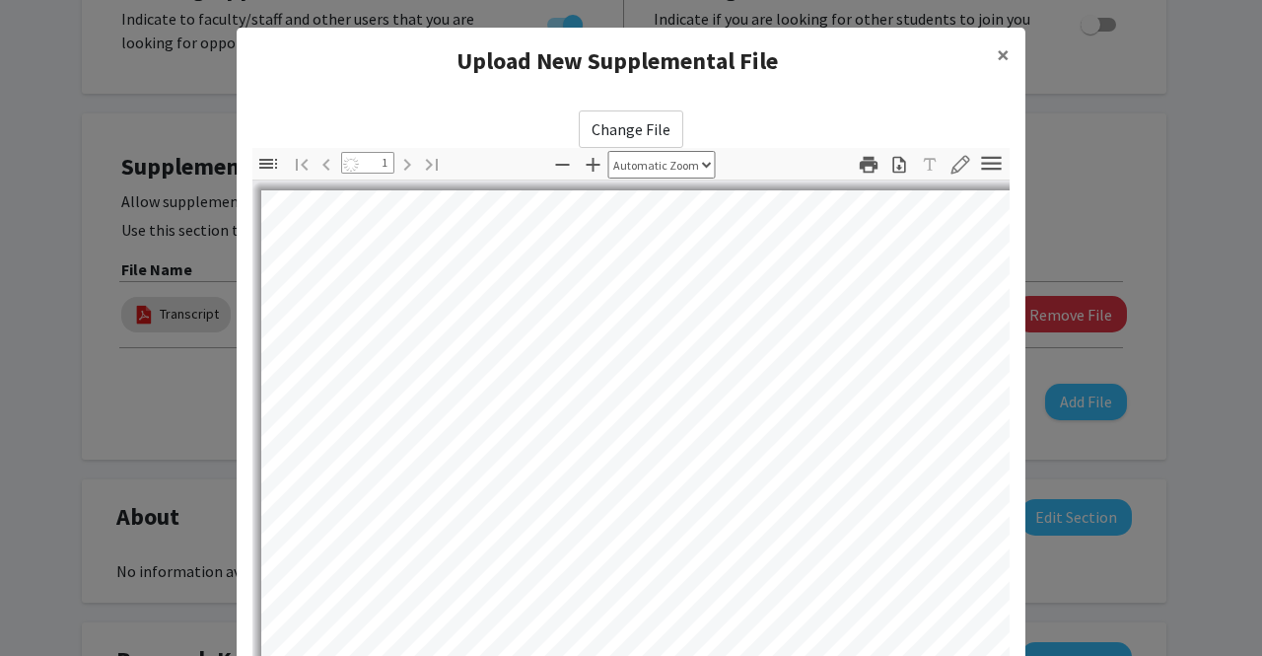
select select "auto"
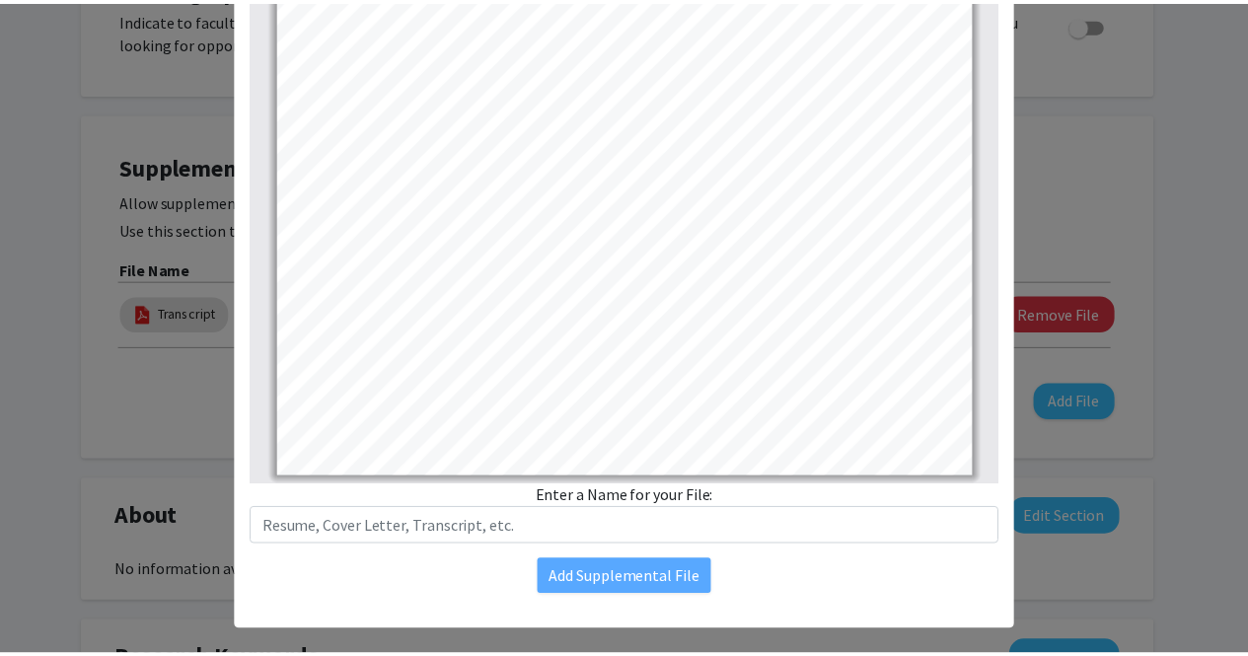
scroll to position [259, 0]
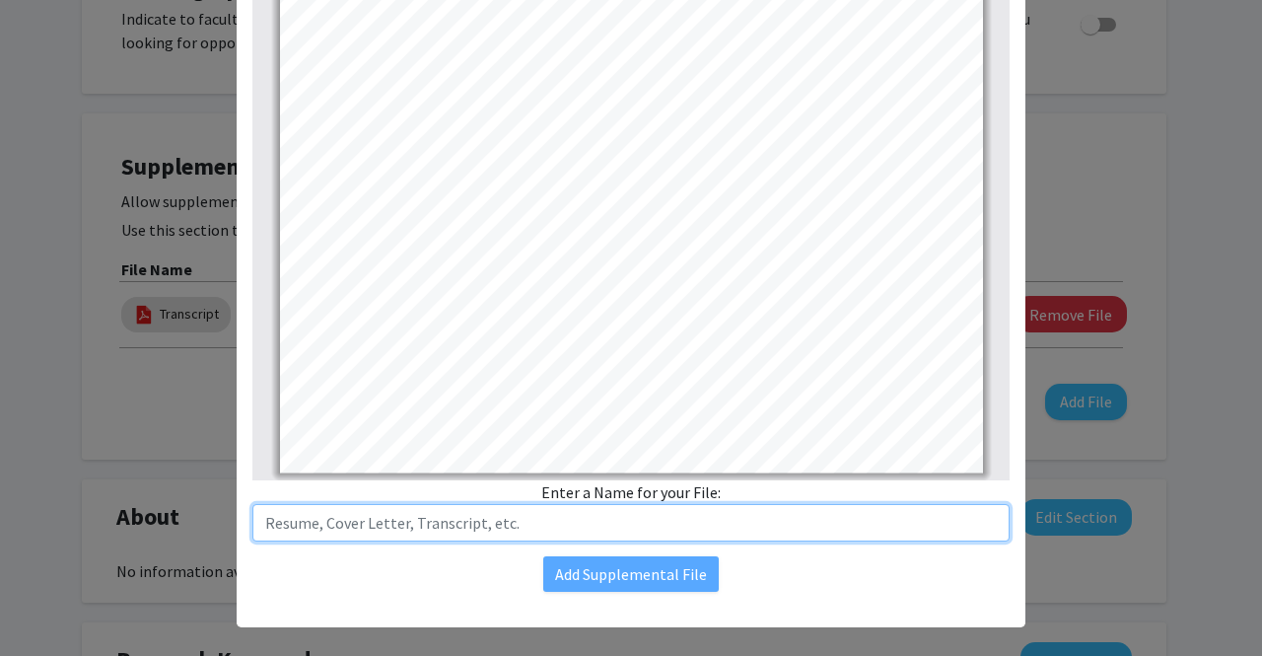
click at [540, 520] on input "text" at bounding box center [630, 522] width 757 height 37
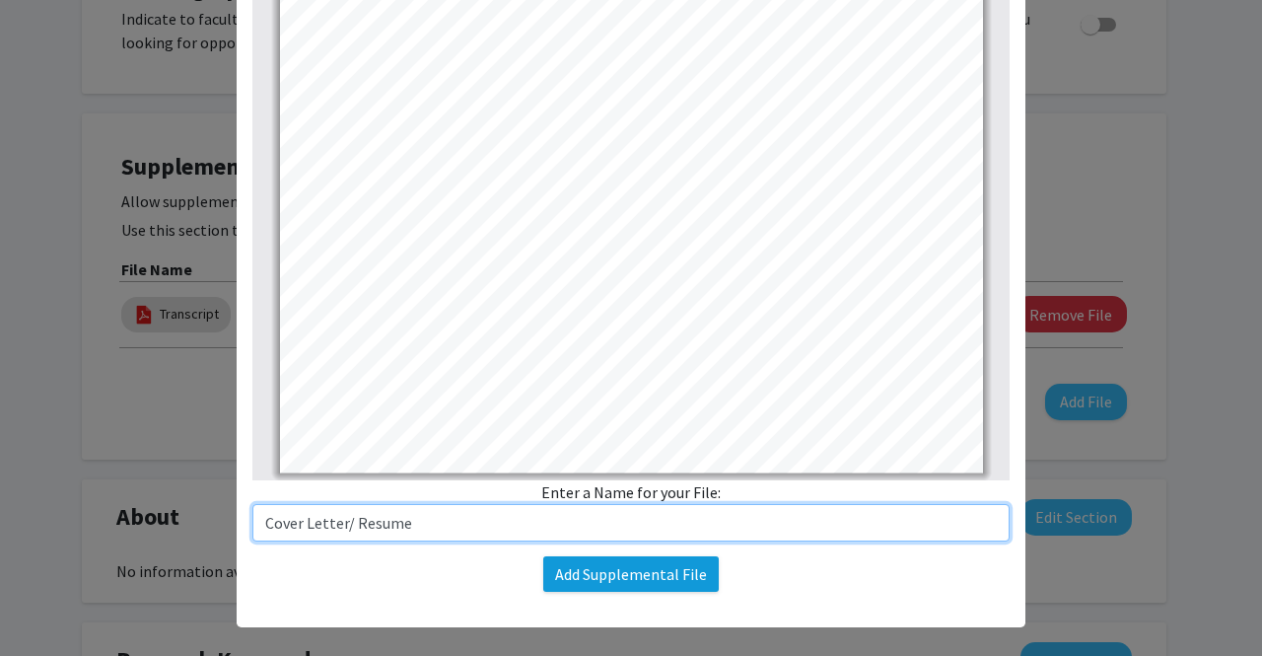
type input "Cover Letter/ Resume"
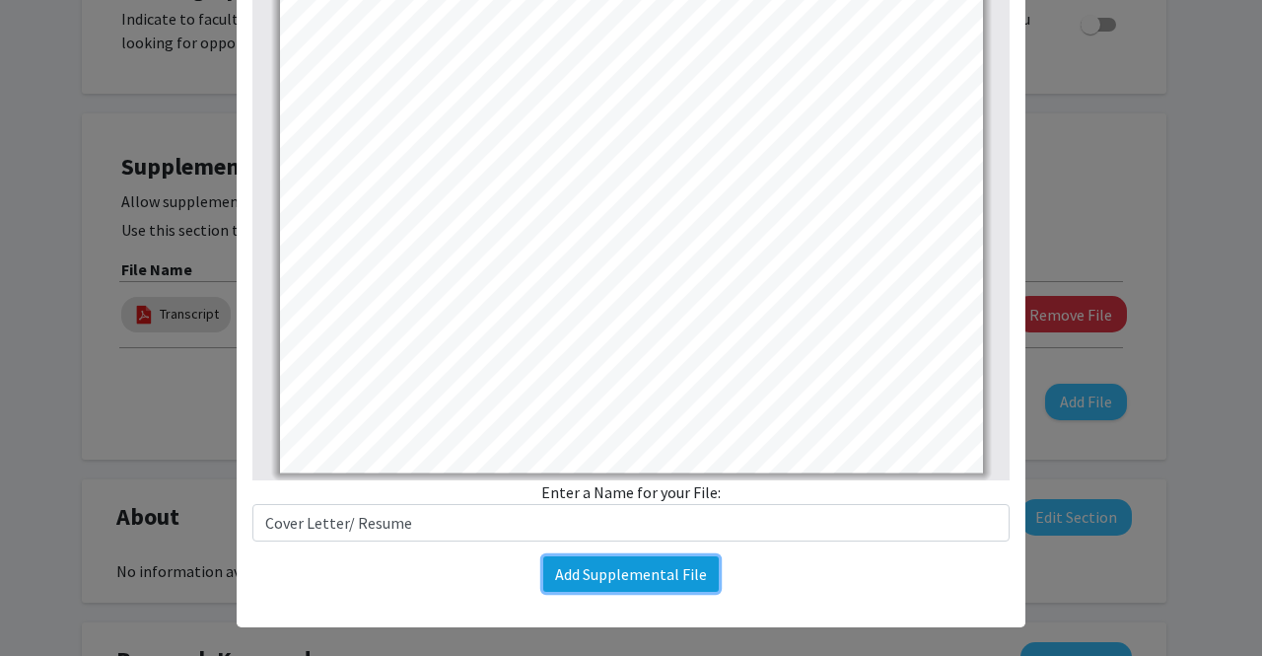
click at [625, 582] on button "Add Supplemental File" at bounding box center [631, 574] width 176 height 36
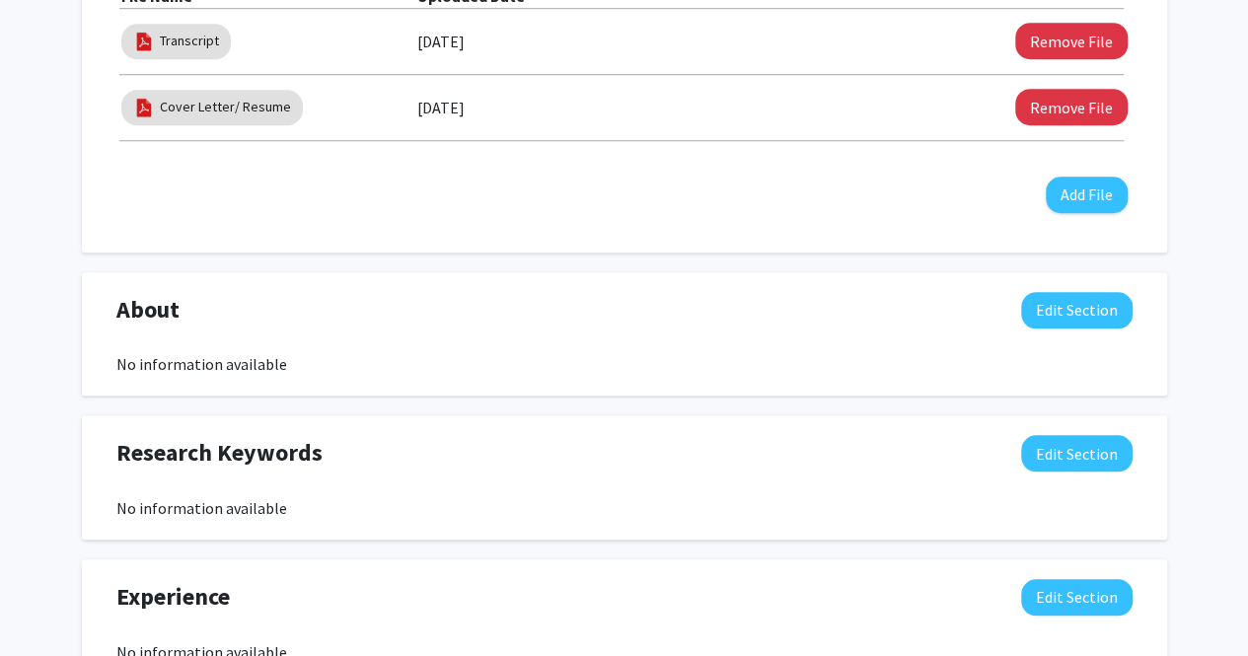
scroll to position [747, 0]
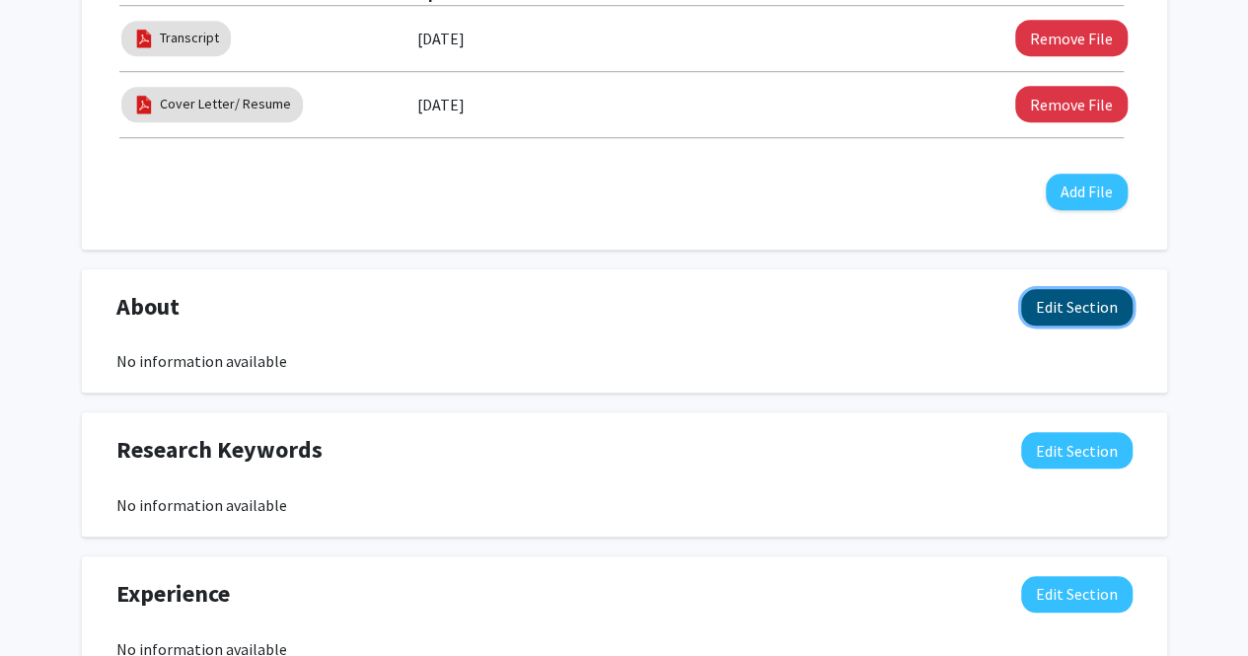
click at [1073, 292] on button "Edit Section" at bounding box center [1076, 307] width 111 height 36
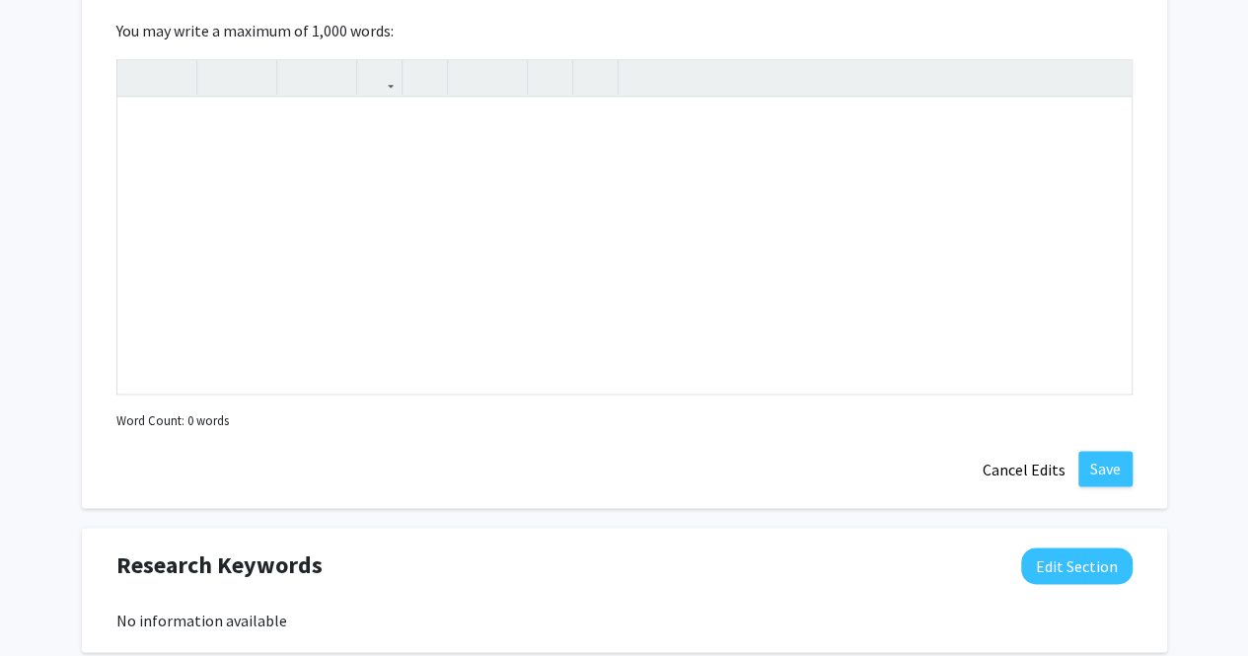
scroll to position [1063, 0]
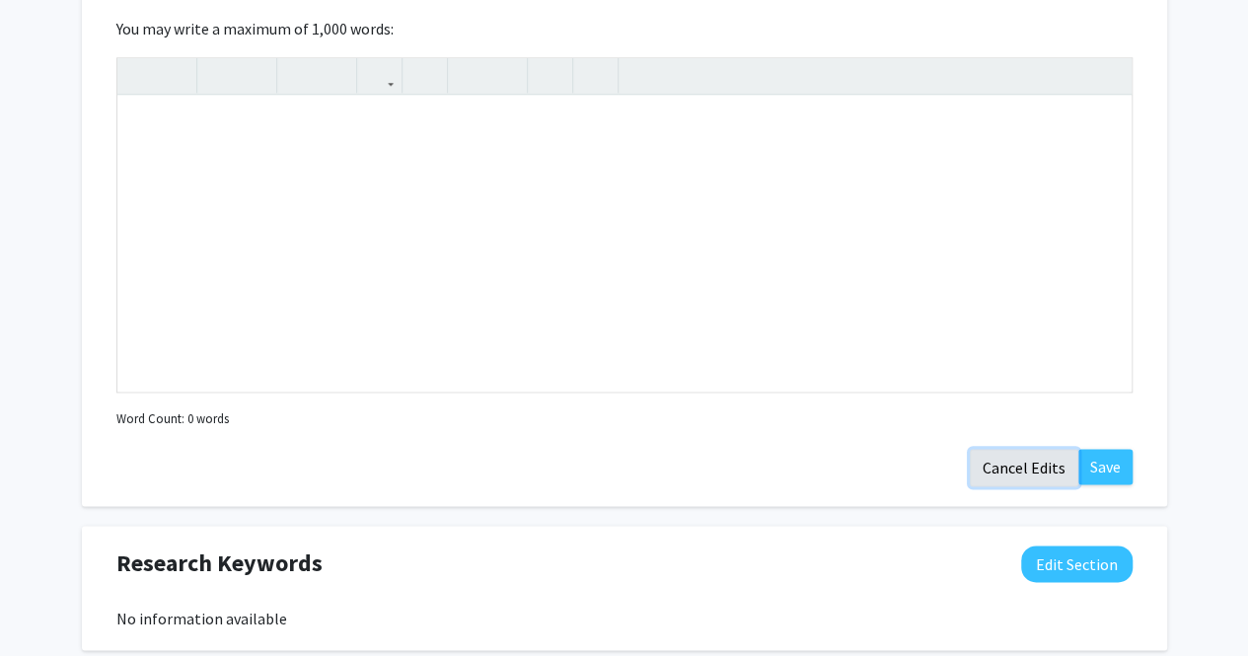
click at [1021, 478] on button "Cancel Edits" at bounding box center [1024, 467] width 108 height 37
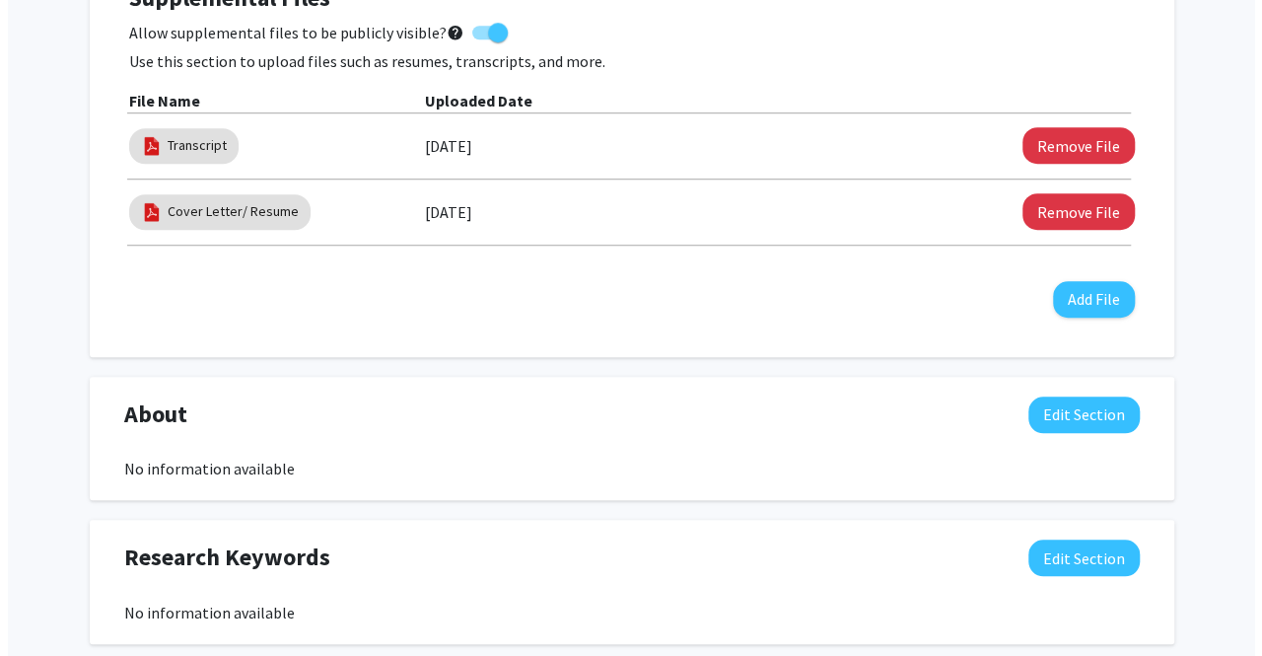
scroll to position [613, 0]
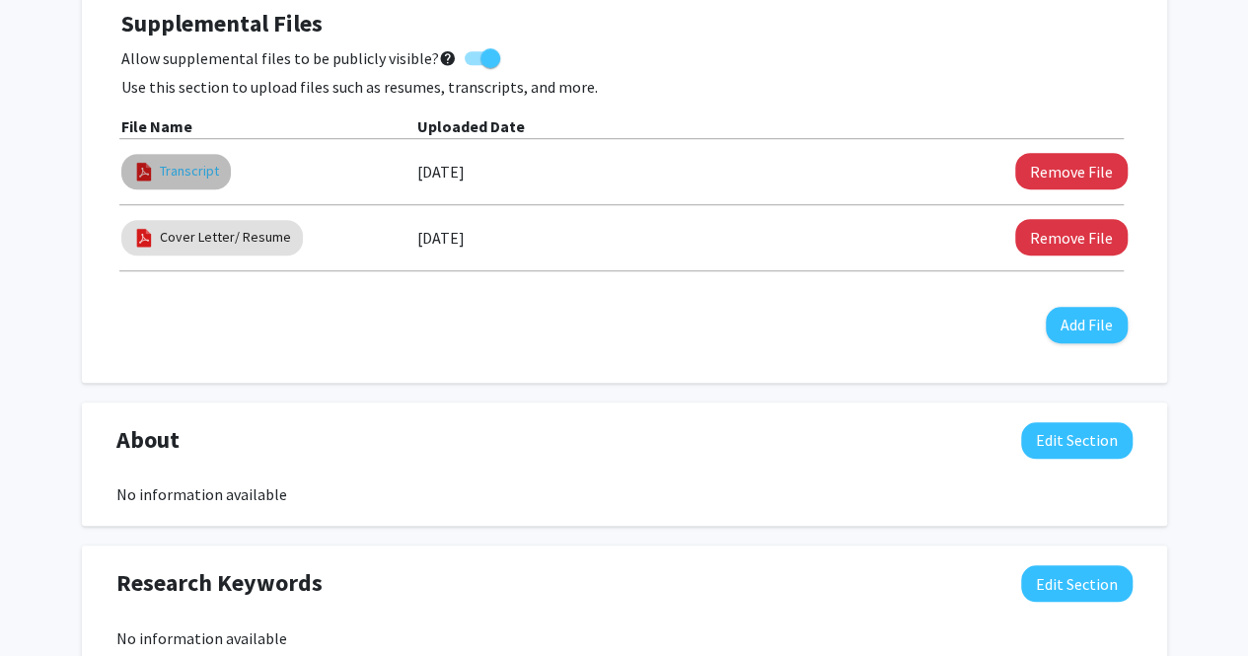
click at [182, 167] on link "Transcript" at bounding box center [189, 171] width 59 height 21
select select "custom"
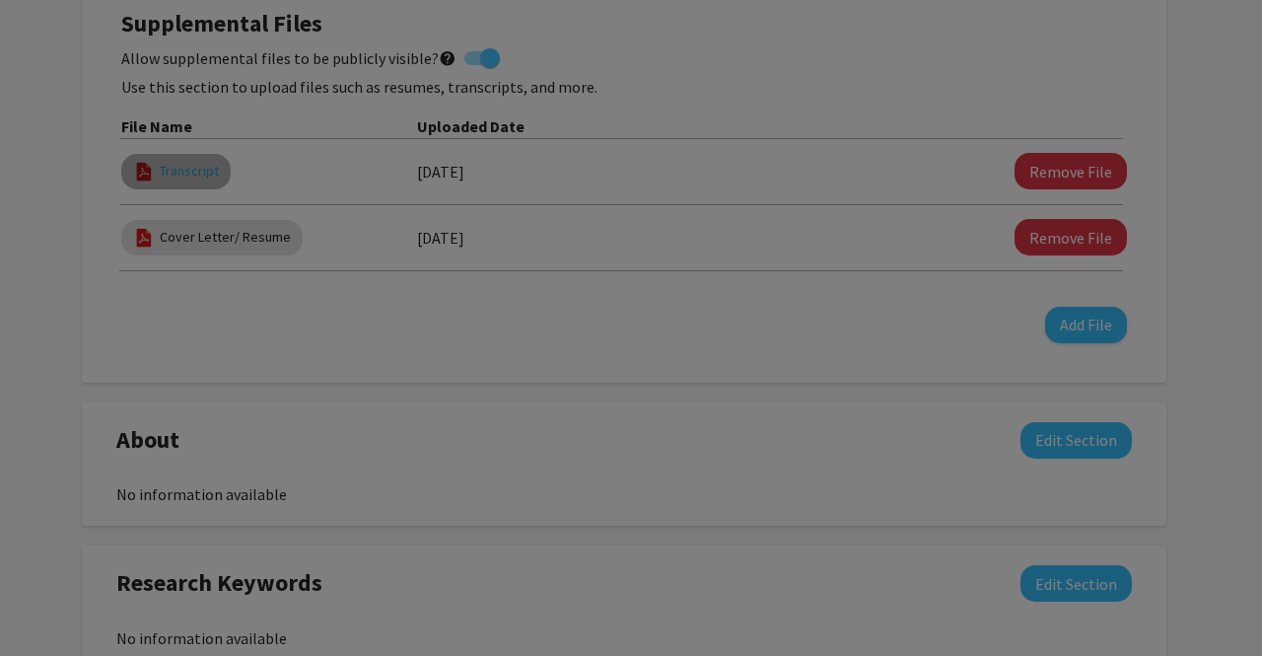
type input "0"
select select "custom"
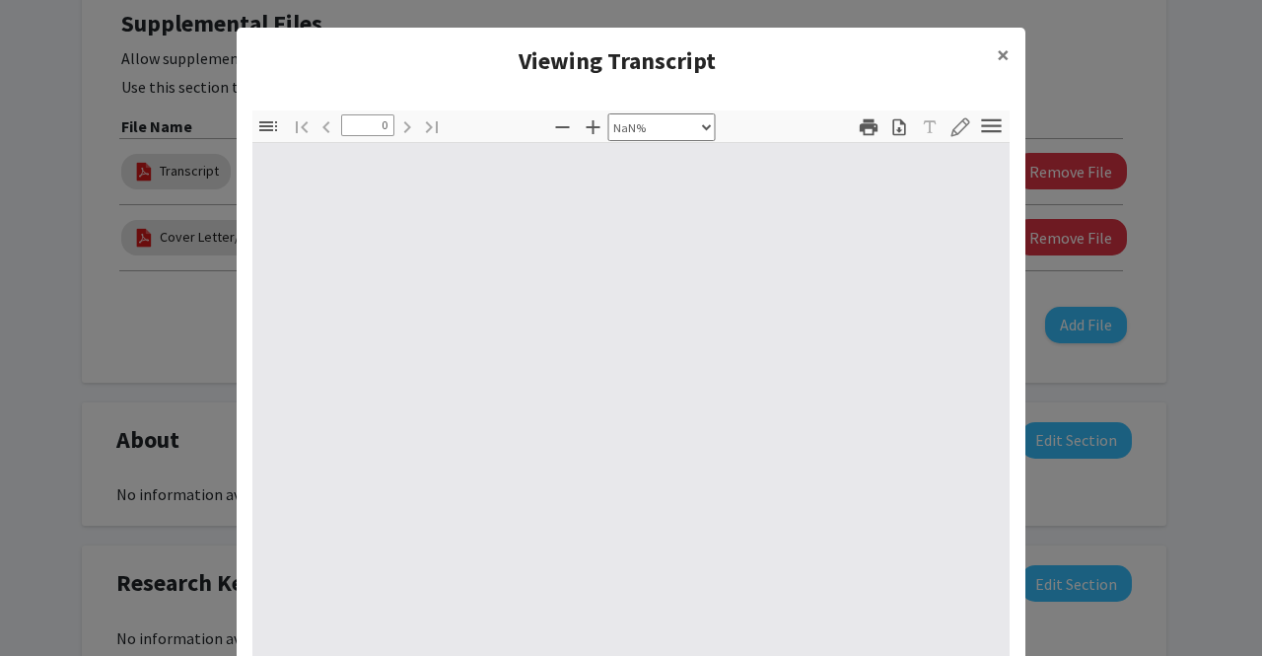
type input "1"
select select "auto"
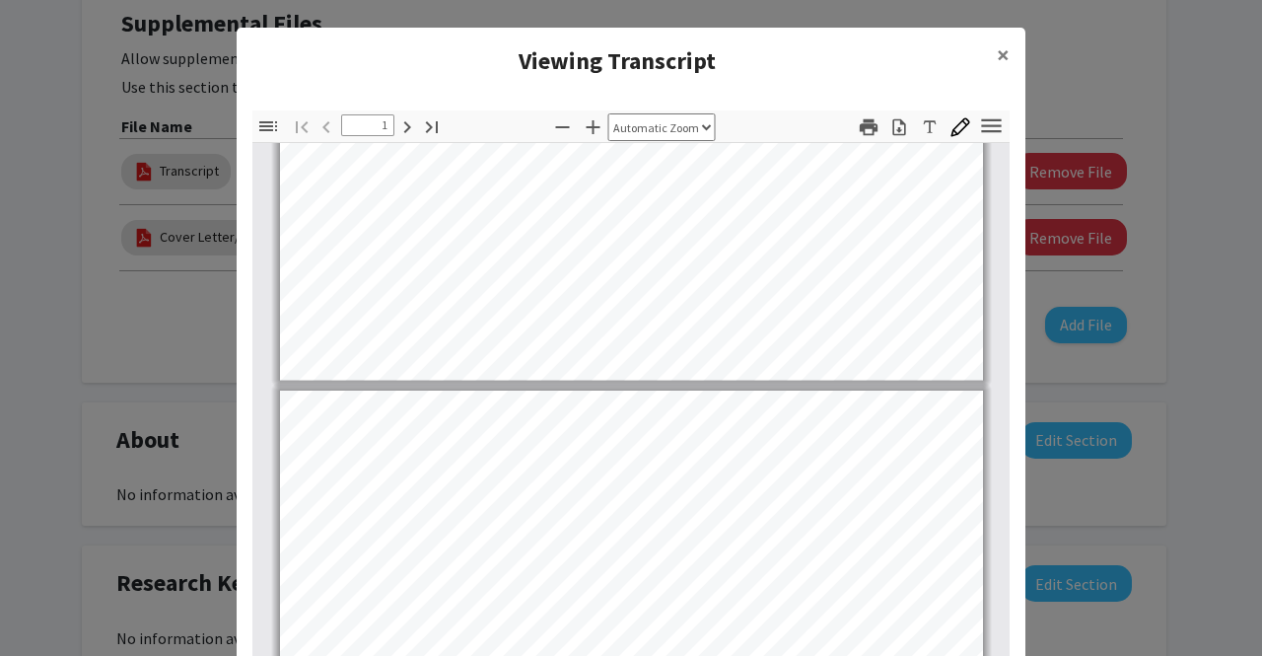
type input "2"
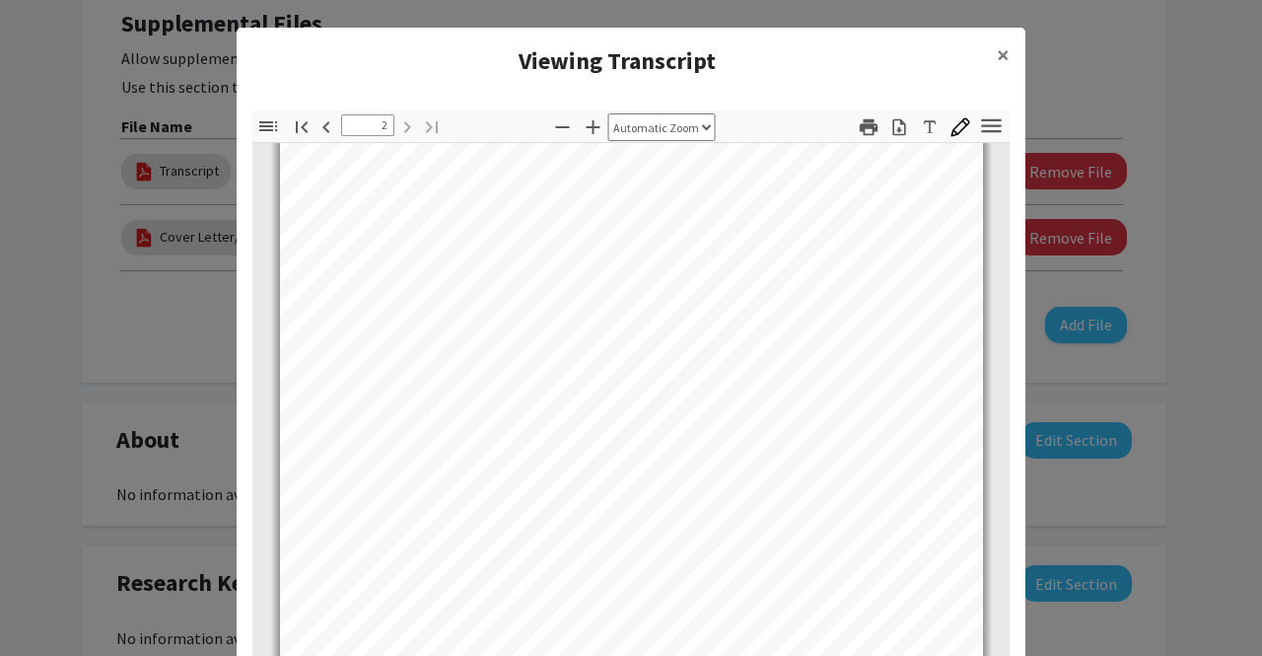
scroll to position [1288, 0]
click at [997, 66] on span "×" at bounding box center [1003, 54] width 13 height 31
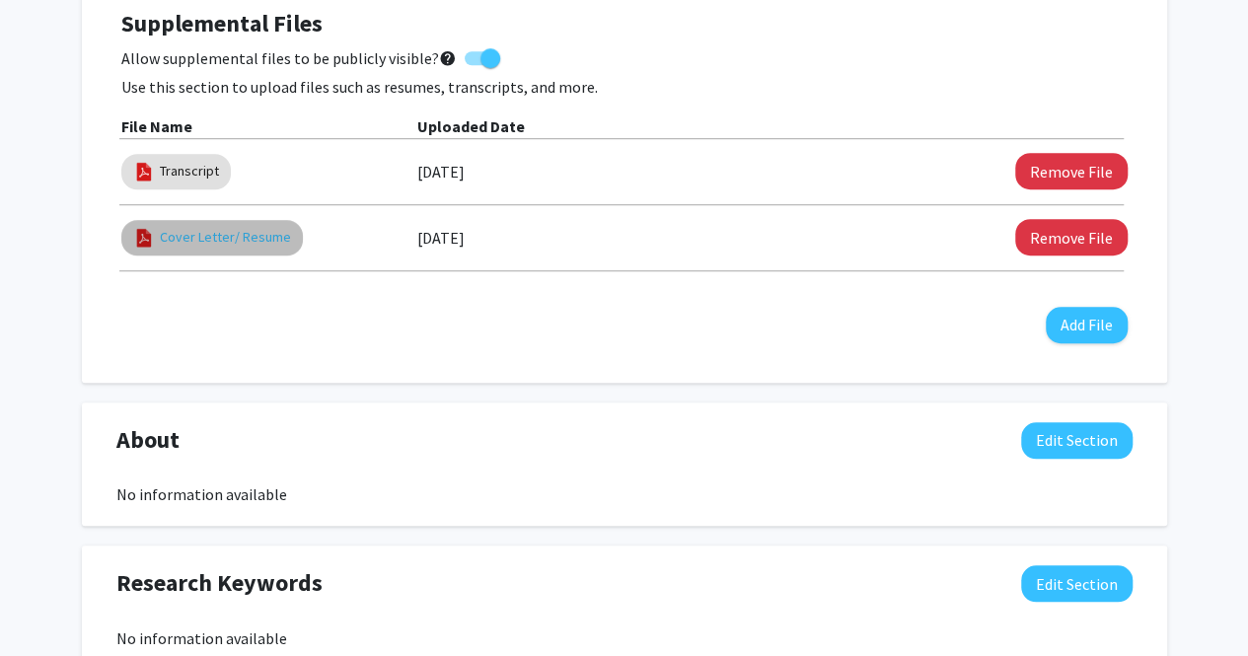
click at [224, 239] on link "Cover Letter/ Resume" at bounding box center [225, 237] width 131 height 21
select select "custom"
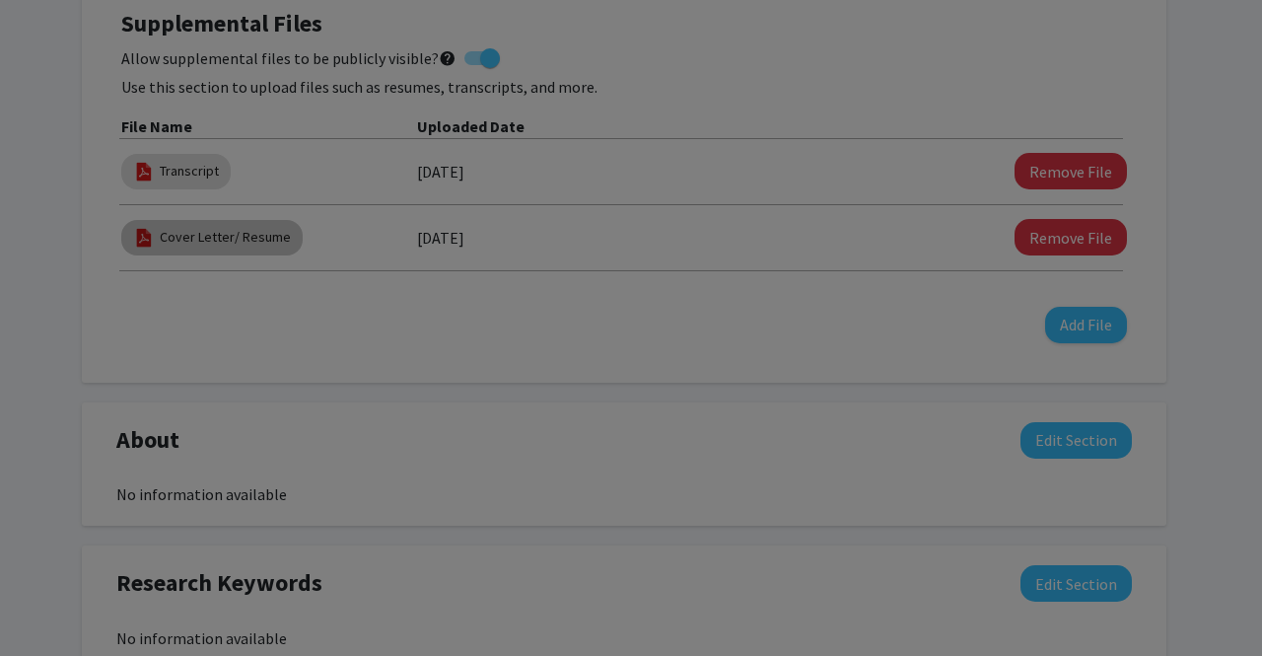
type input "0"
select select "custom"
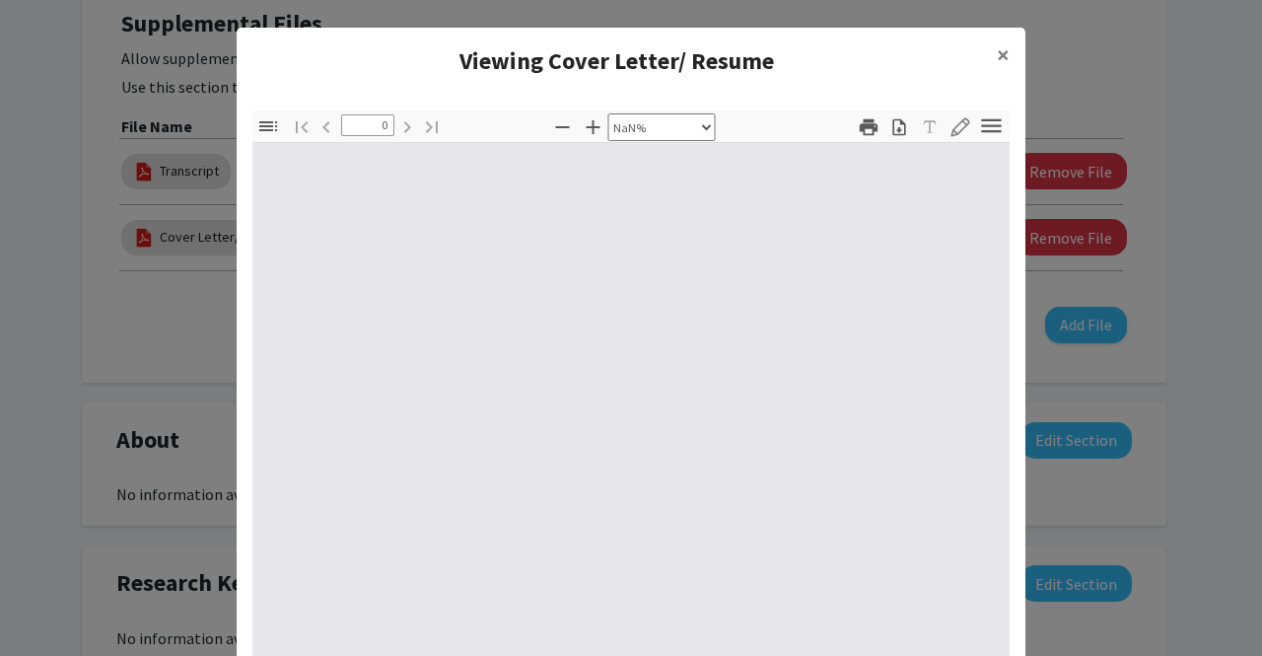
type input "1"
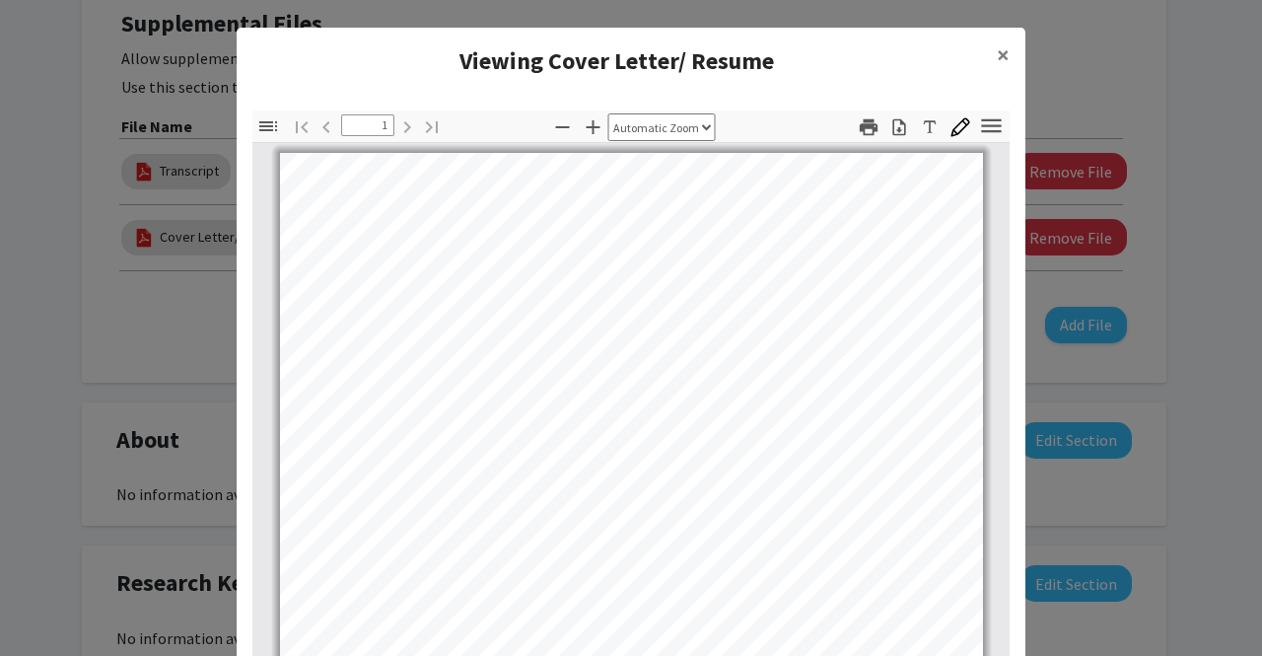
scroll to position [369, 0]
select select "page-width"
